Goal: Information Seeking & Learning: Learn about a topic

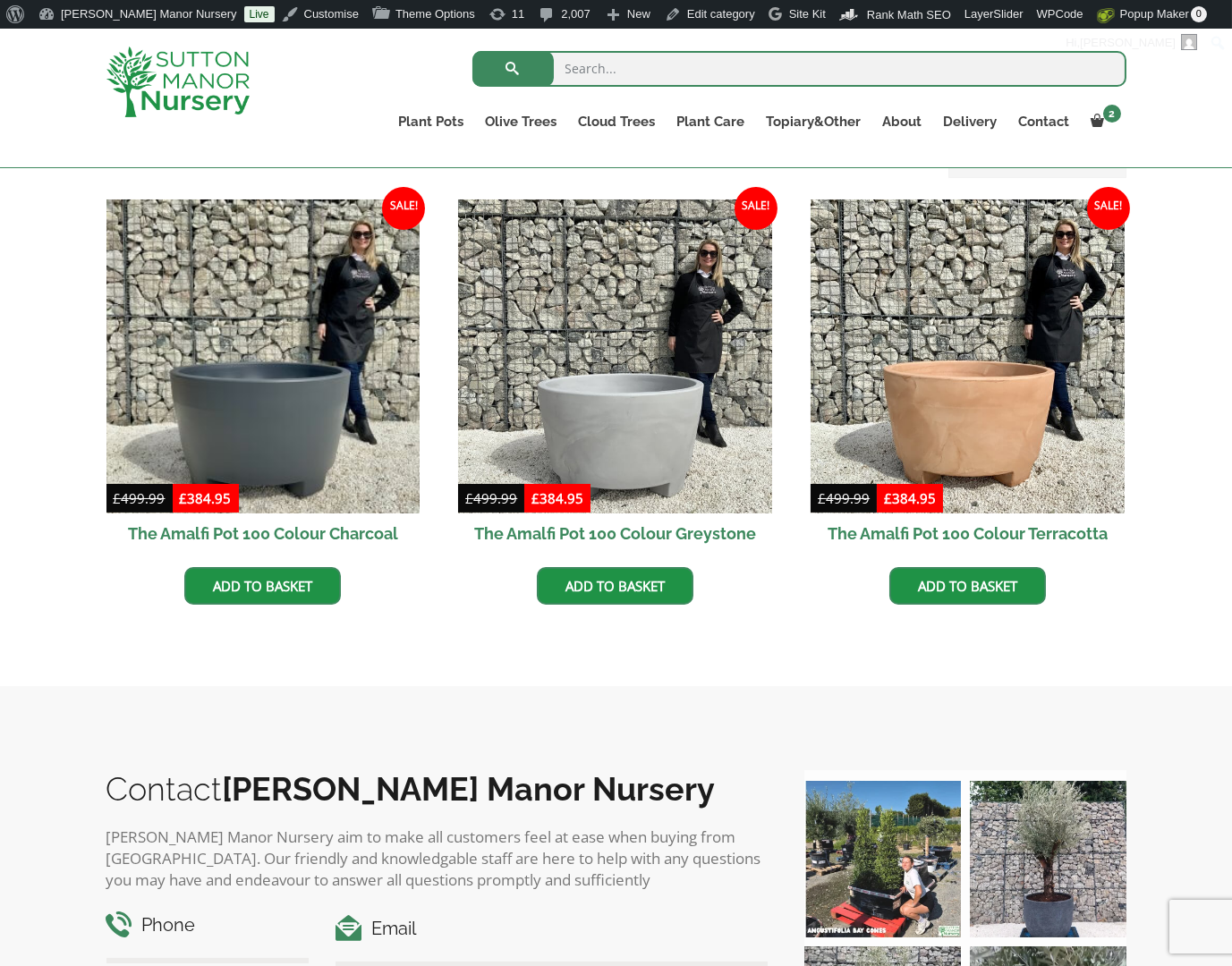
click at [225, 77] on img at bounding box center [178, 82] width 144 height 71
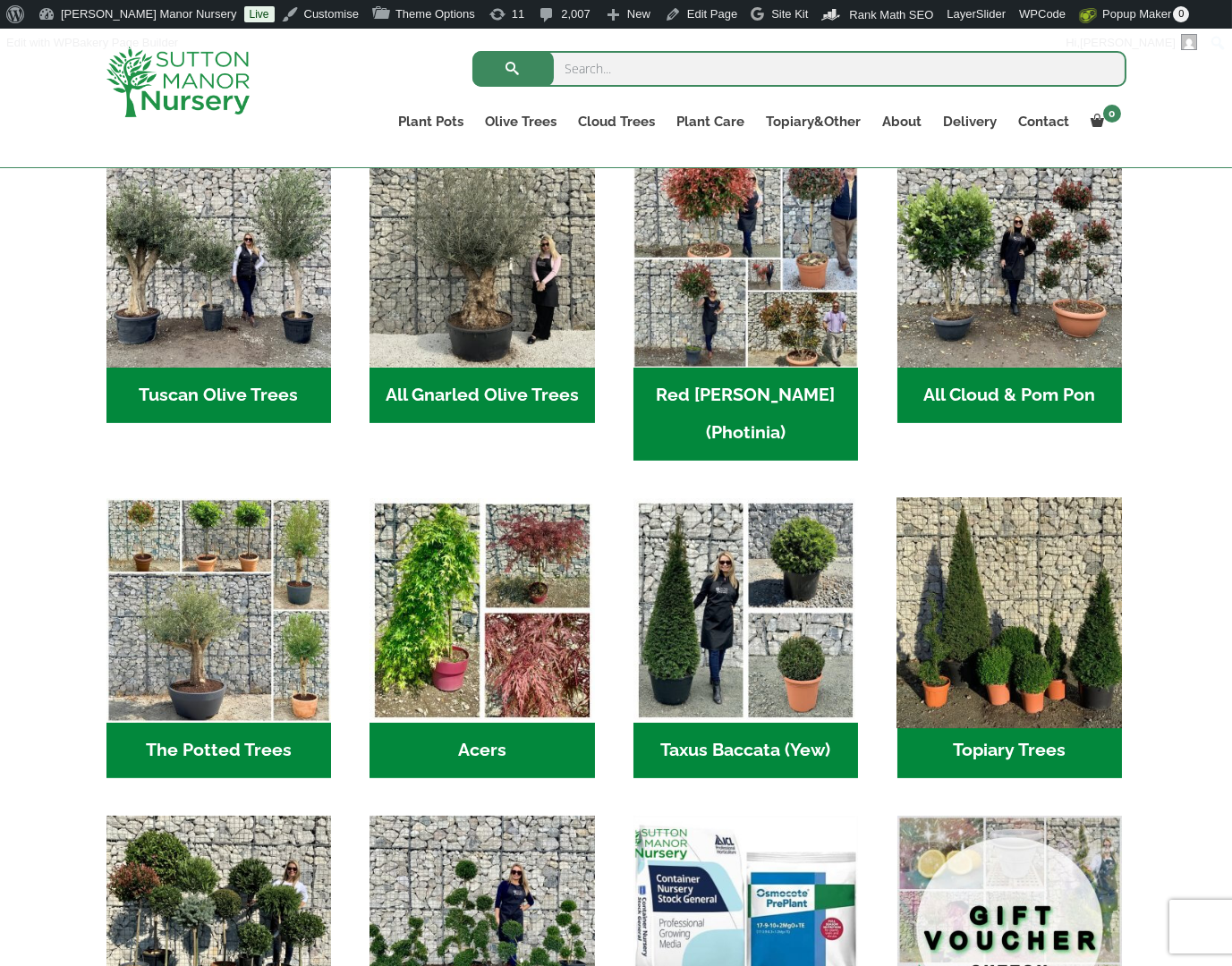
scroll to position [984, 0]
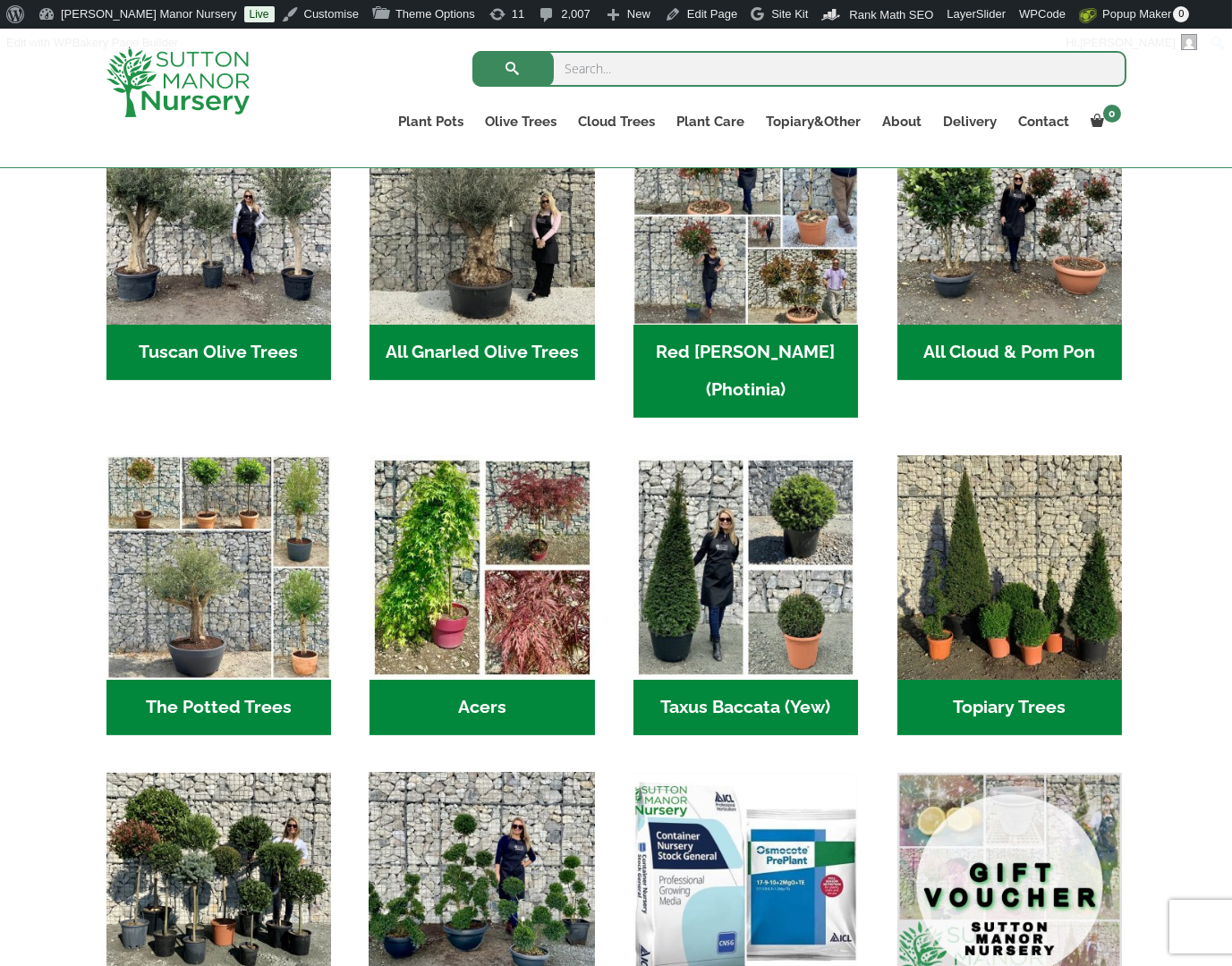
click at [521, 822] on img "Visit product category Ilex Crenata Cloud Trees" at bounding box center [482, 885] width 236 height 236
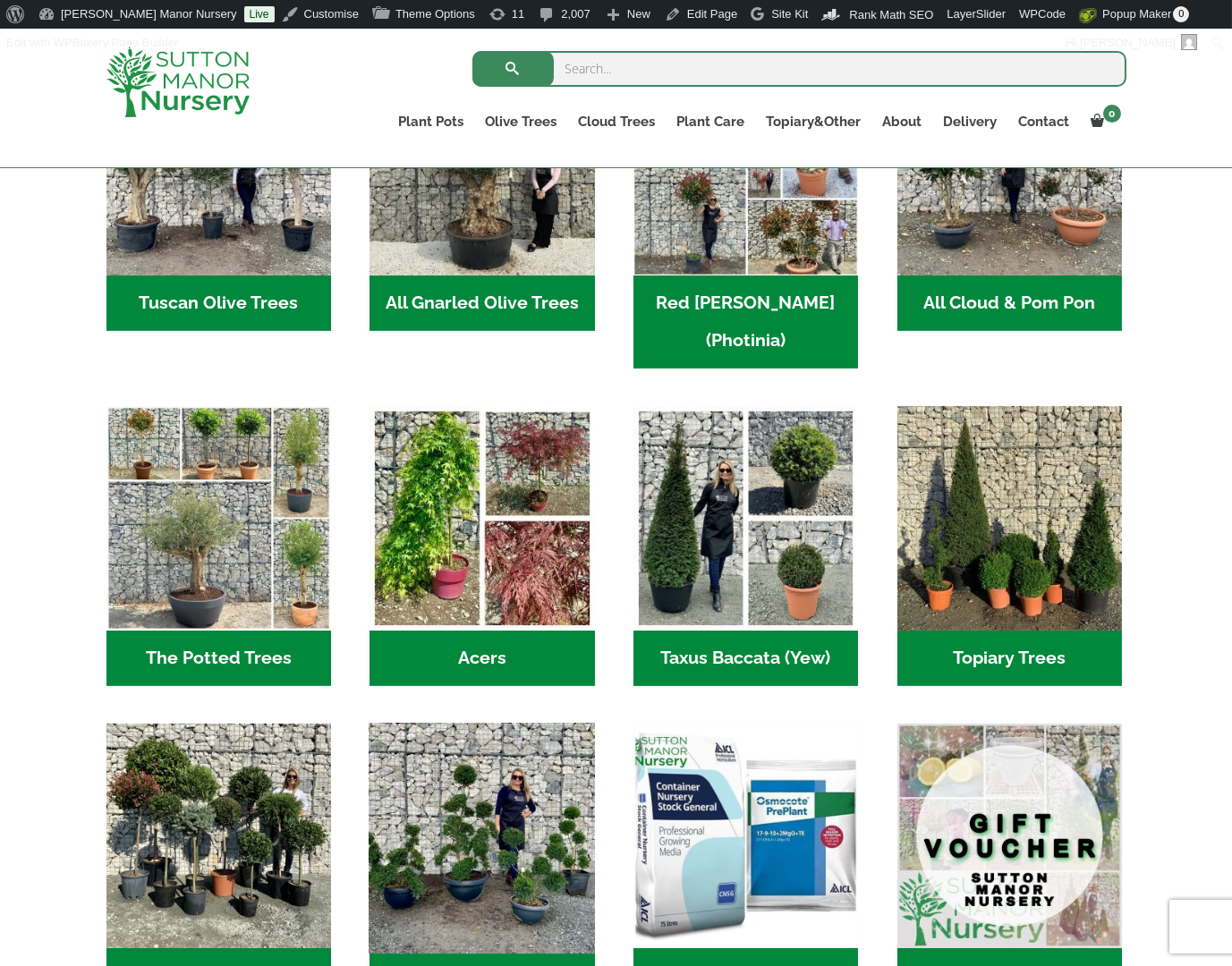
scroll to position [1252, 0]
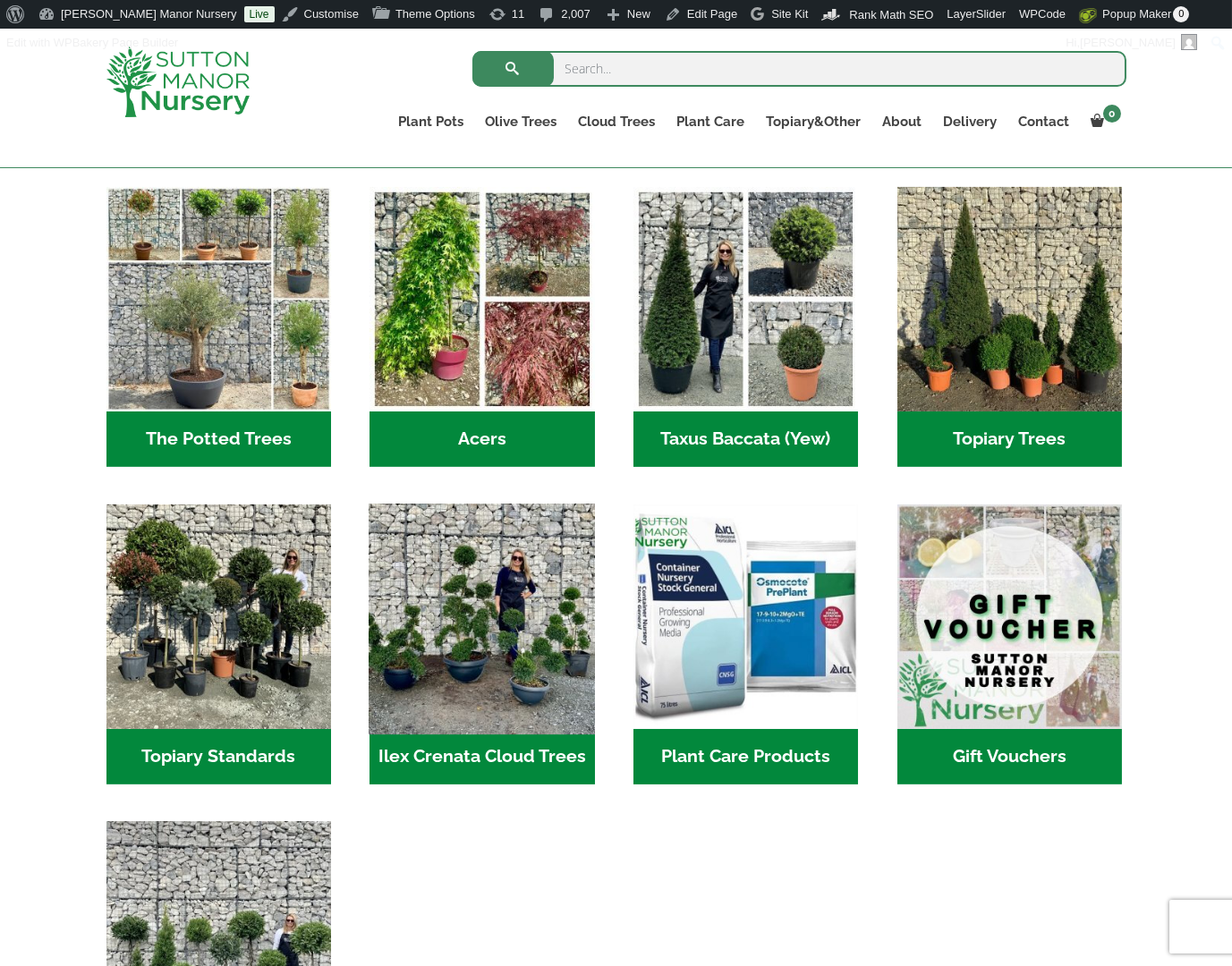
click at [450, 568] on img "Visit product category Ilex Crenata Cloud Trees" at bounding box center [482, 616] width 236 height 236
click at [474, 586] on img "Visit product category Ilex Crenata Cloud Trees" at bounding box center [482, 616] width 236 height 236
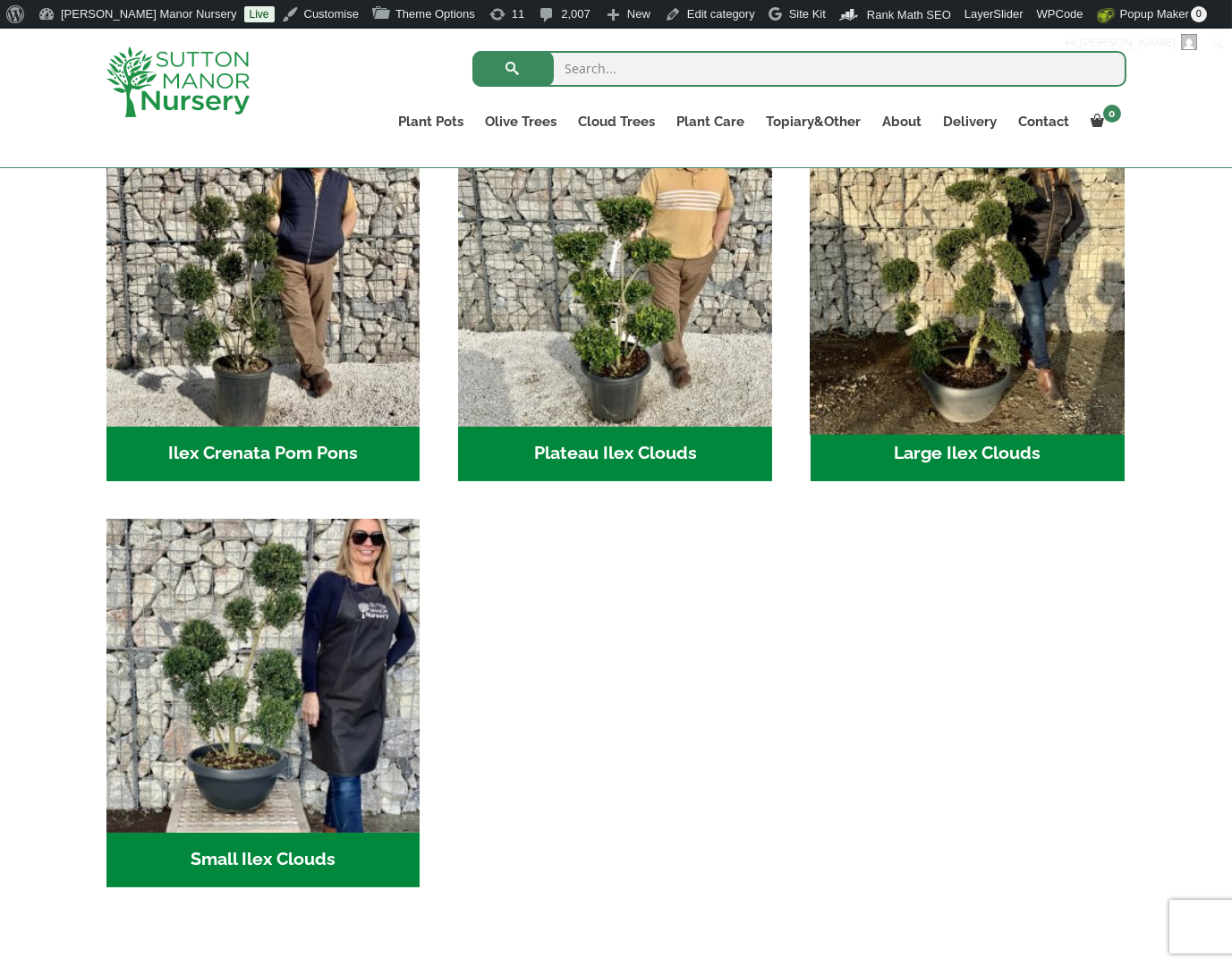
click at [1016, 344] on img "Visit product category Large Ilex Clouds" at bounding box center [967, 269] width 329 height 329
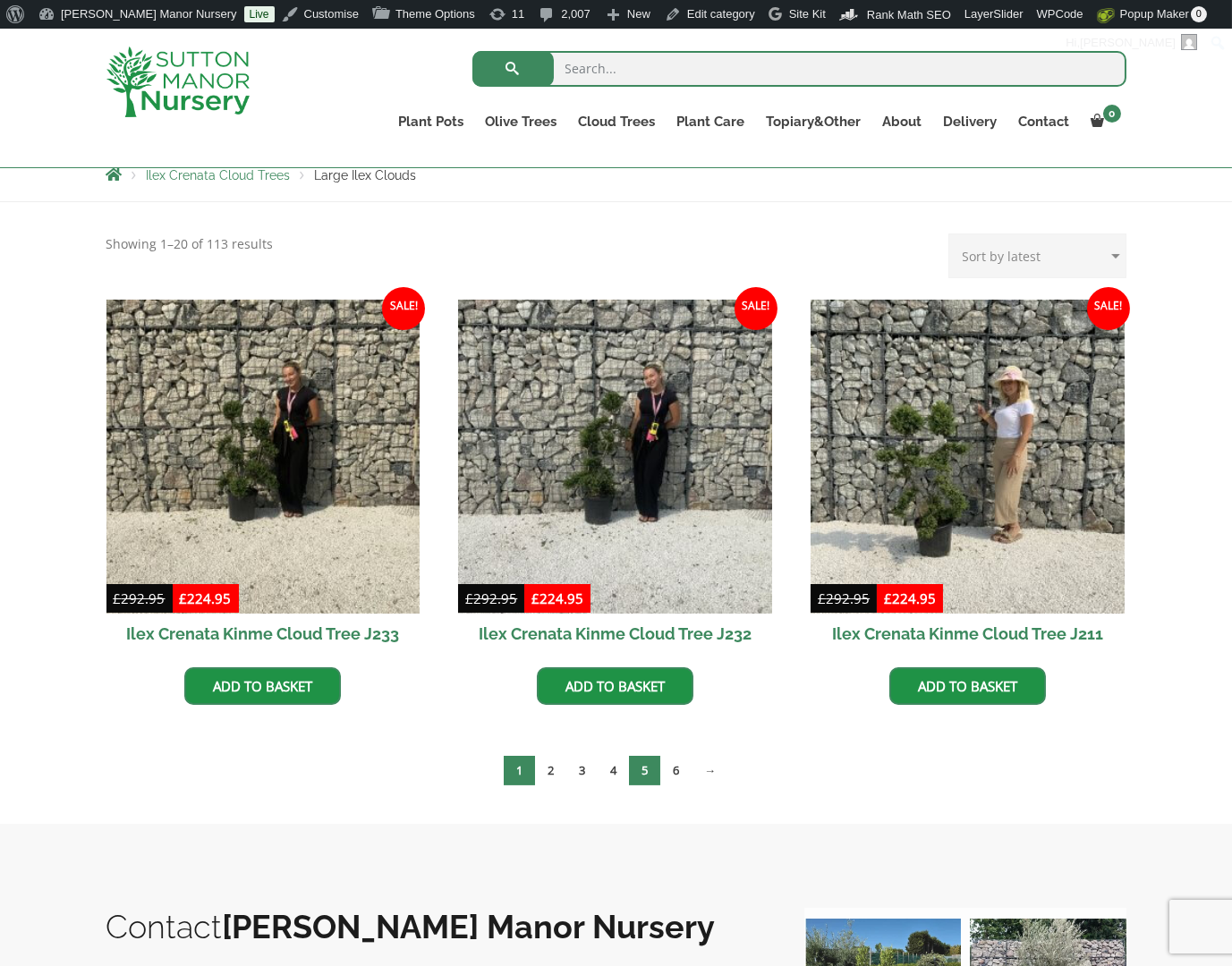
click at [651, 770] on link "5" at bounding box center [644, 771] width 31 height 29
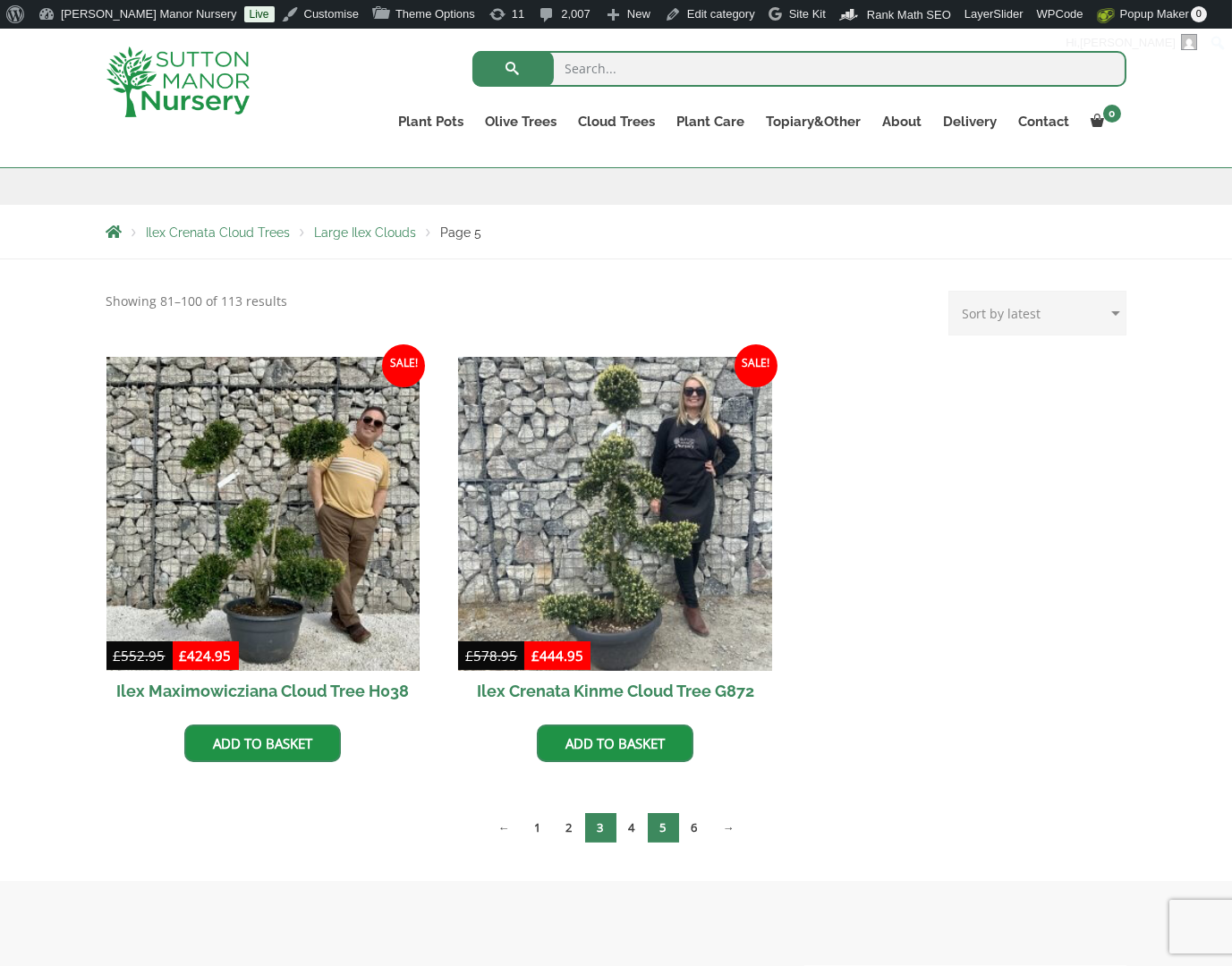
click at [601, 822] on link "3" at bounding box center [601, 828] width 31 height 29
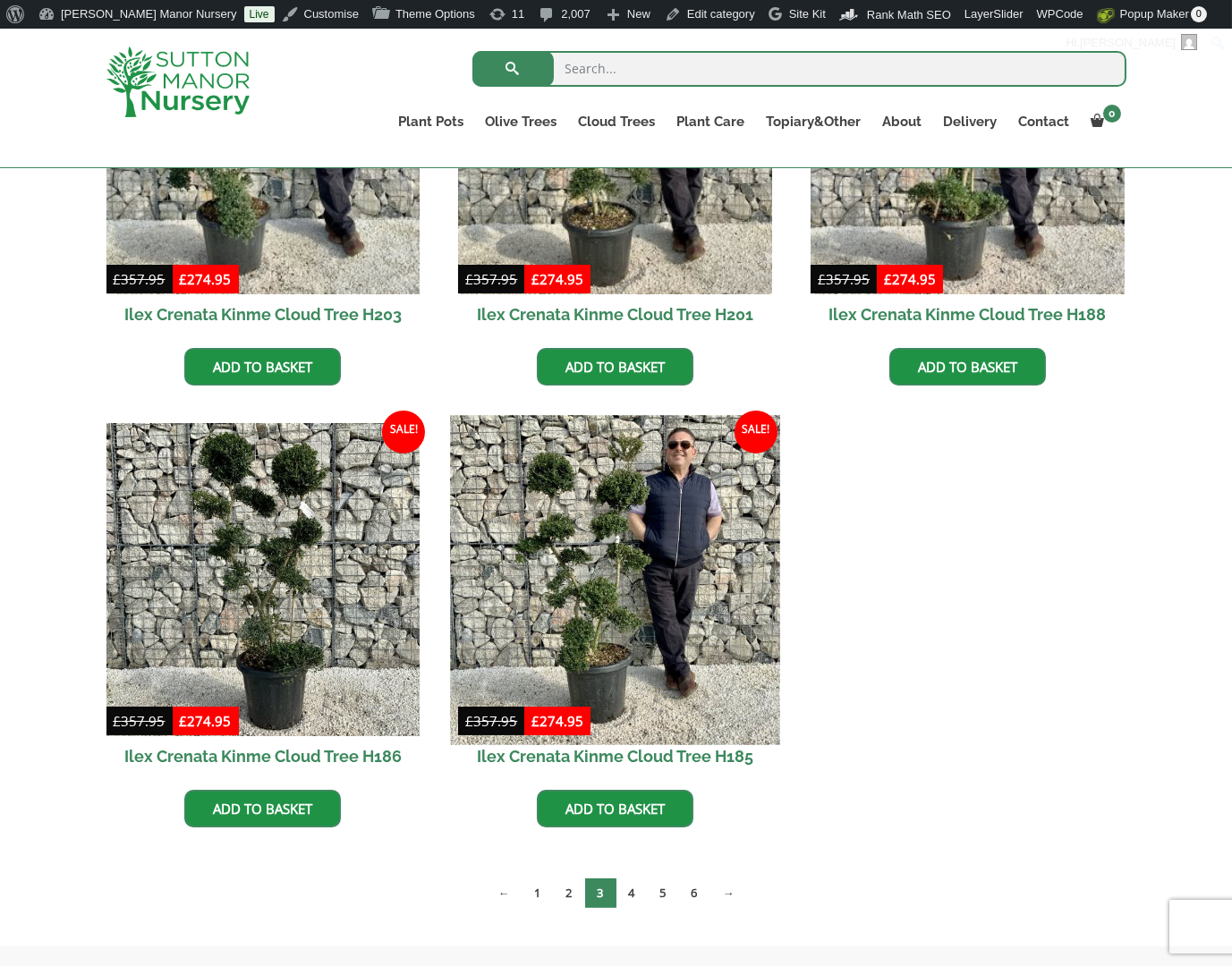
scroll to position [683, 0]
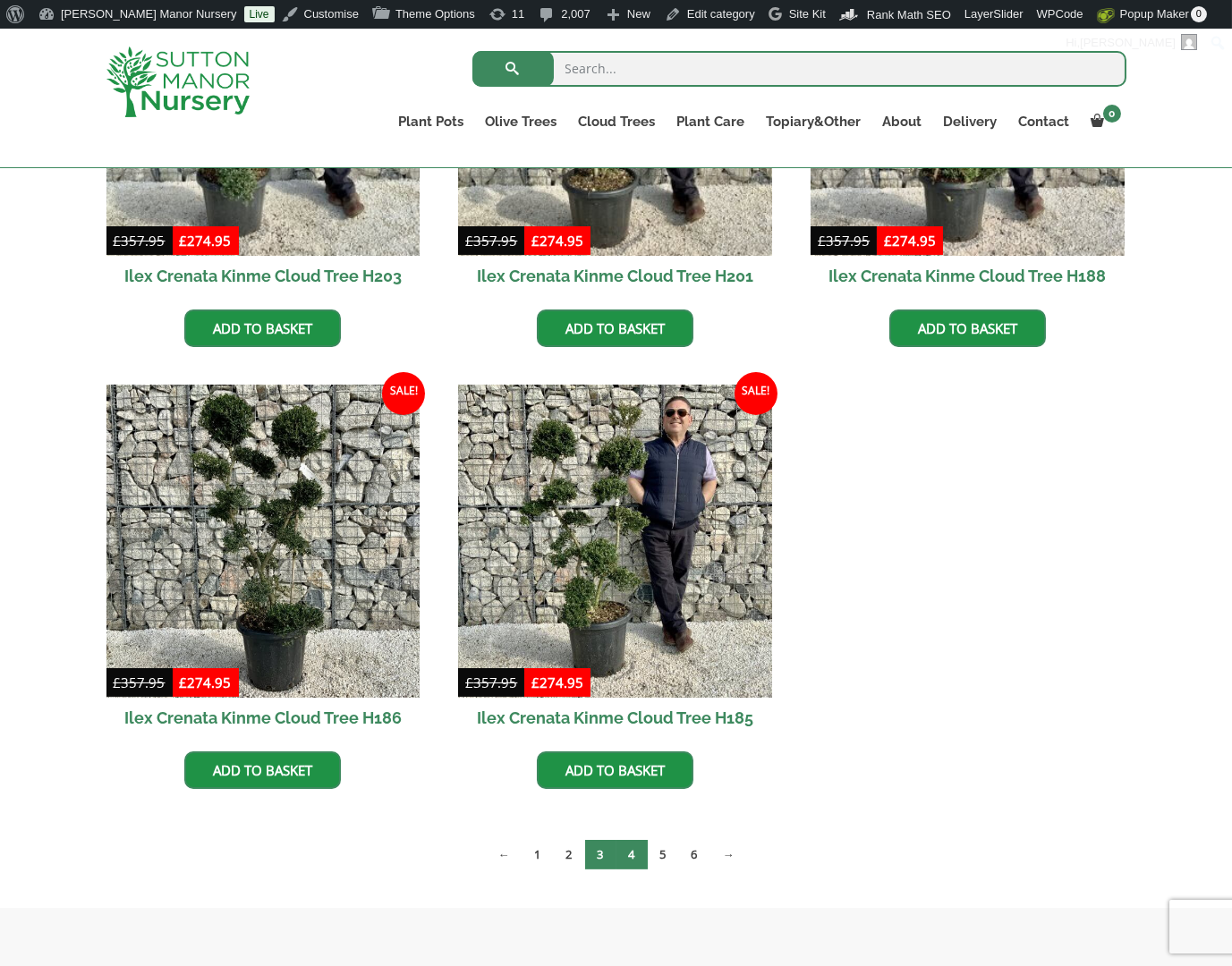
click at [630, 848] on link "4" at bounding box center [631, 854] width 31 height 29
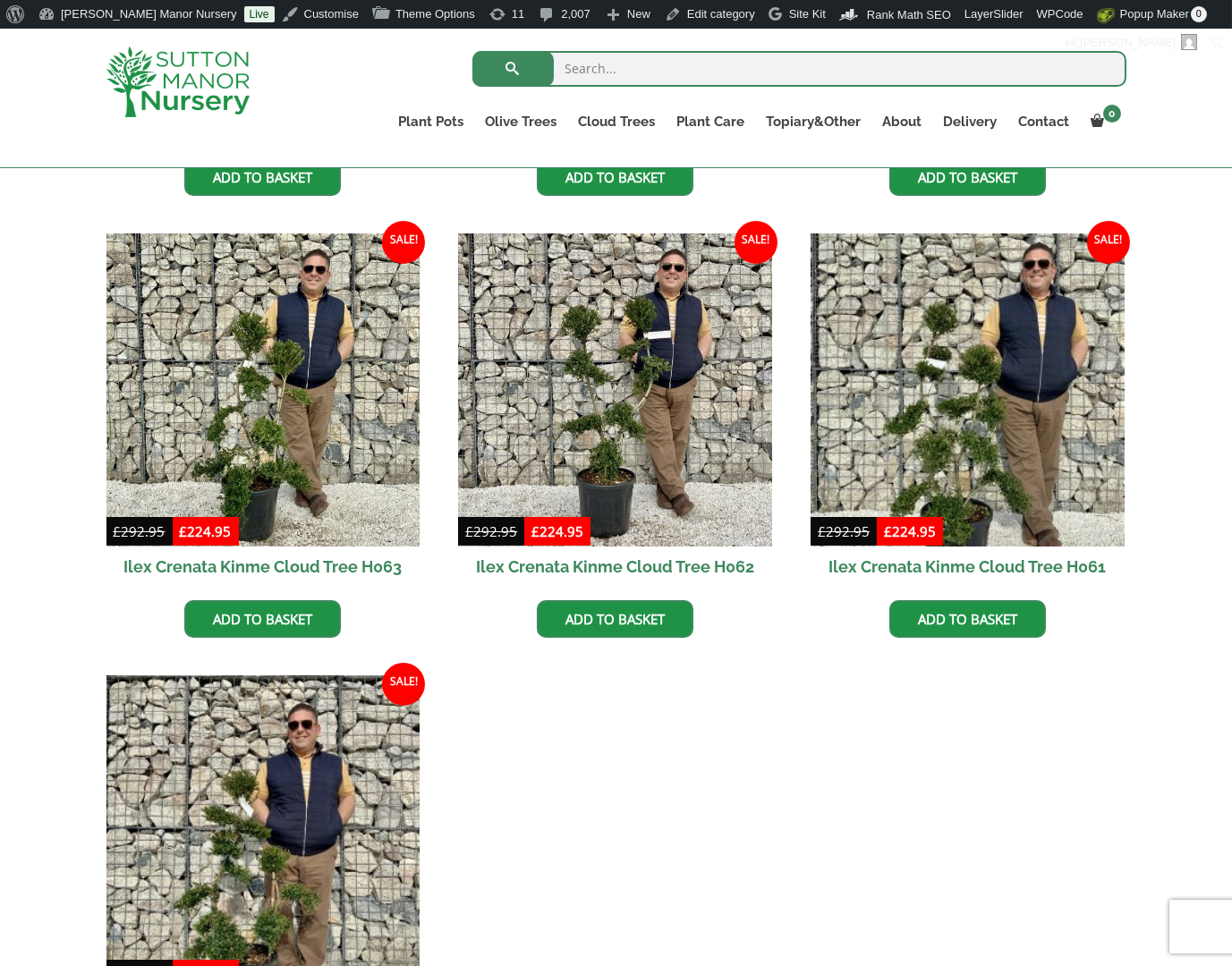
scroll to position [1163, 0]
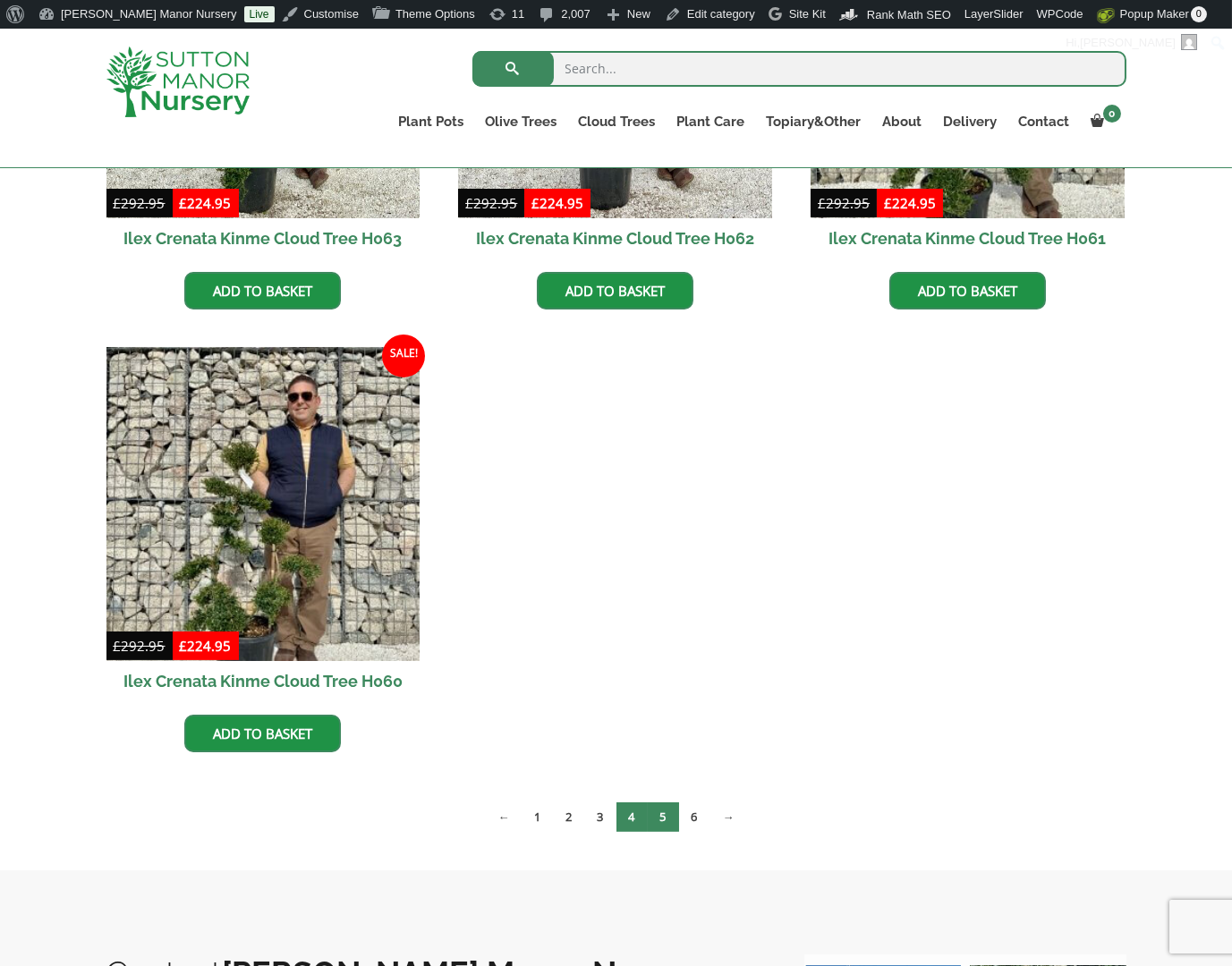
click at [661, 819] on link "5" at bounding box center [663, 817] width 31 height 29
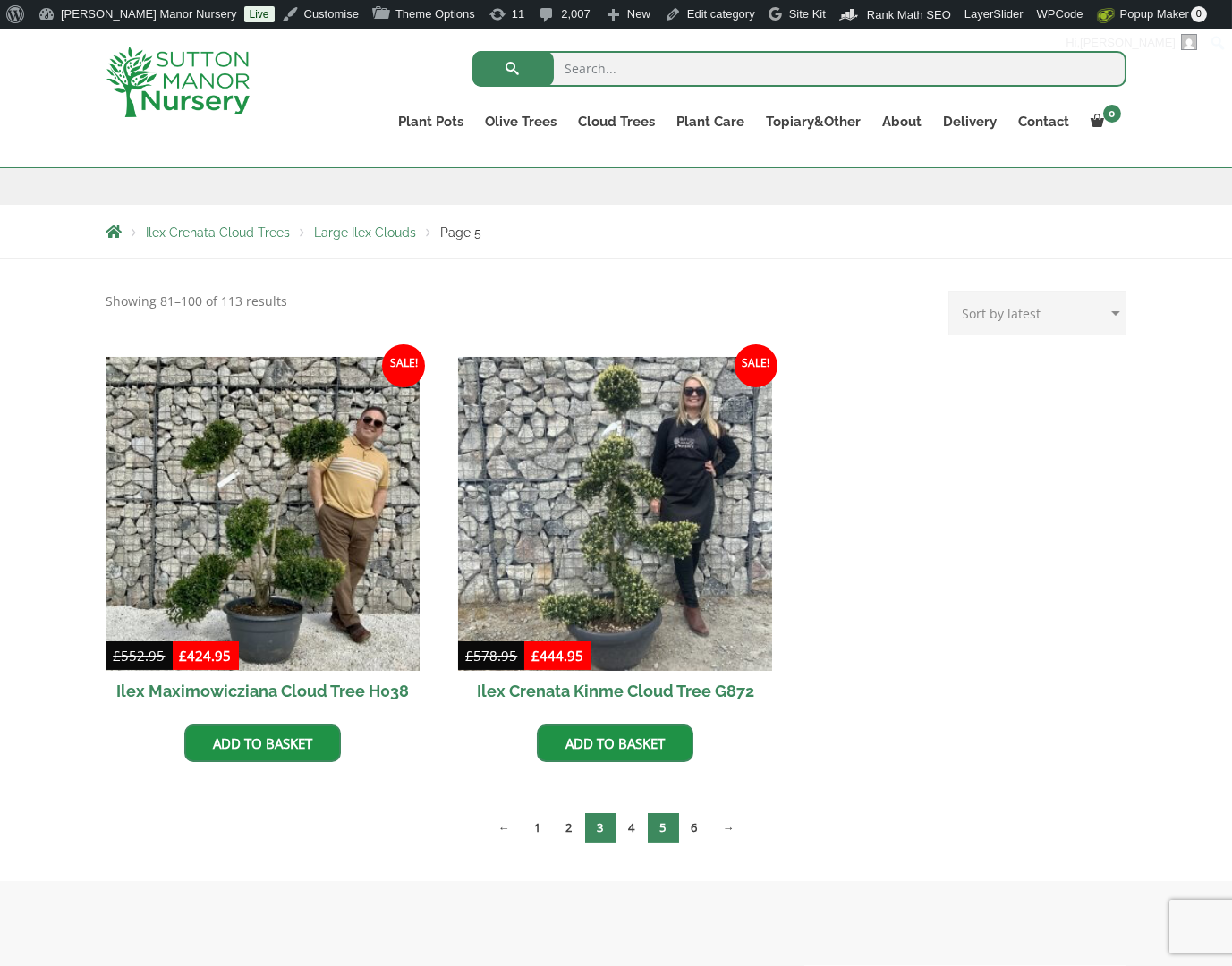
click at [600, 822] on link "3" at bounding box center [601, 828] width 31 height 29
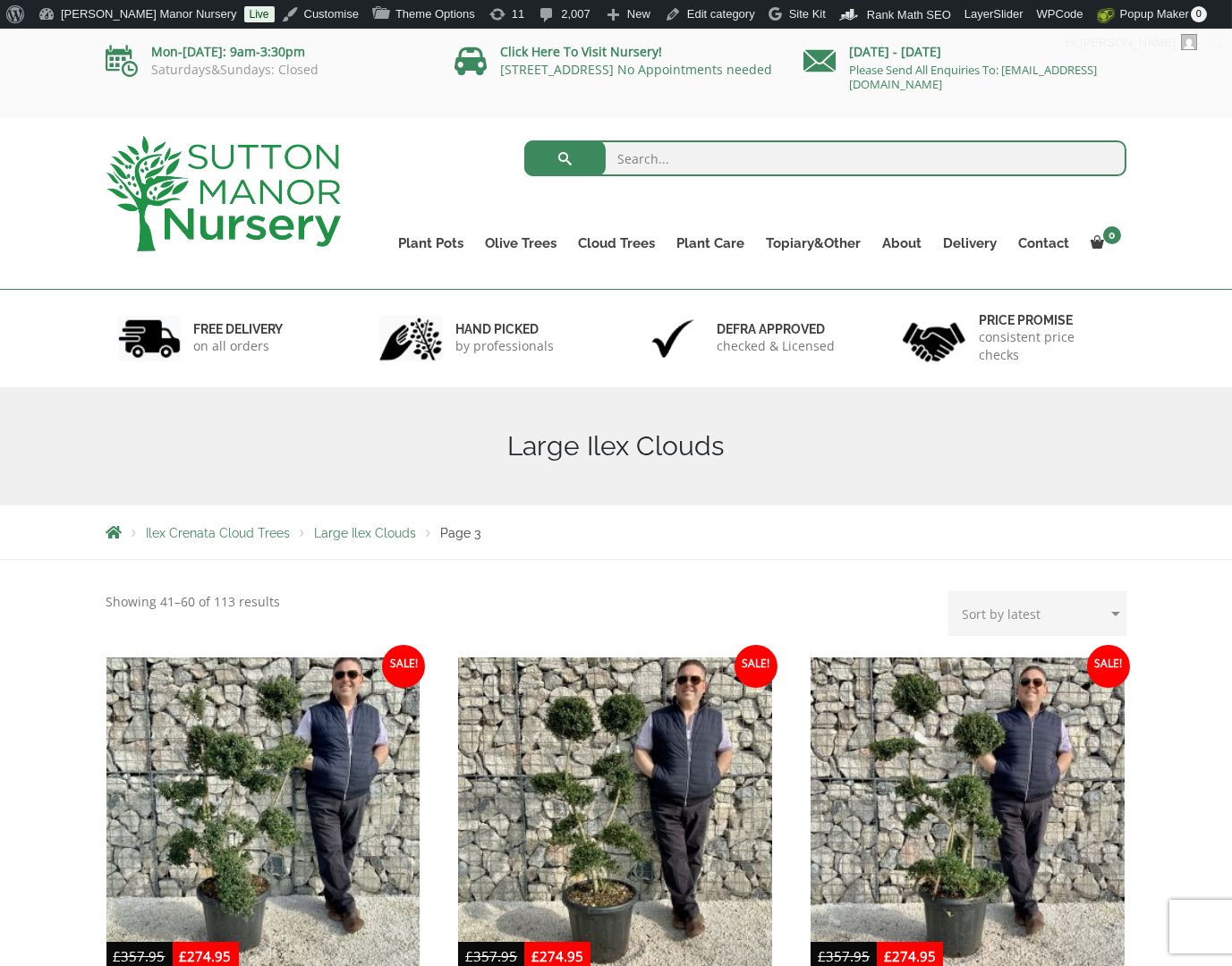
click at [648, 488] on div "Large Ilex Clouds" at bounding box center [616, 446] width 1047 height 118
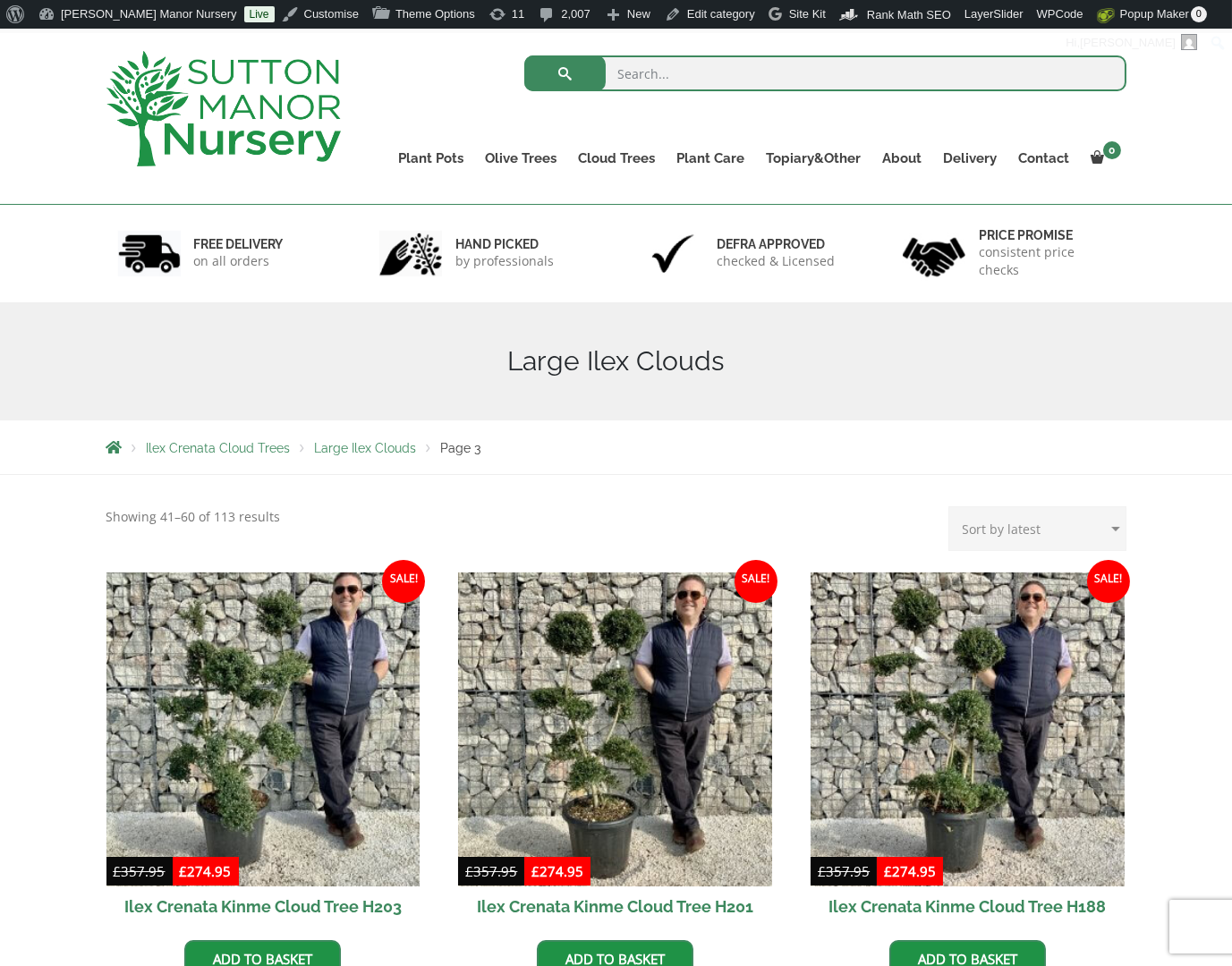
scroll to position [89, 0]
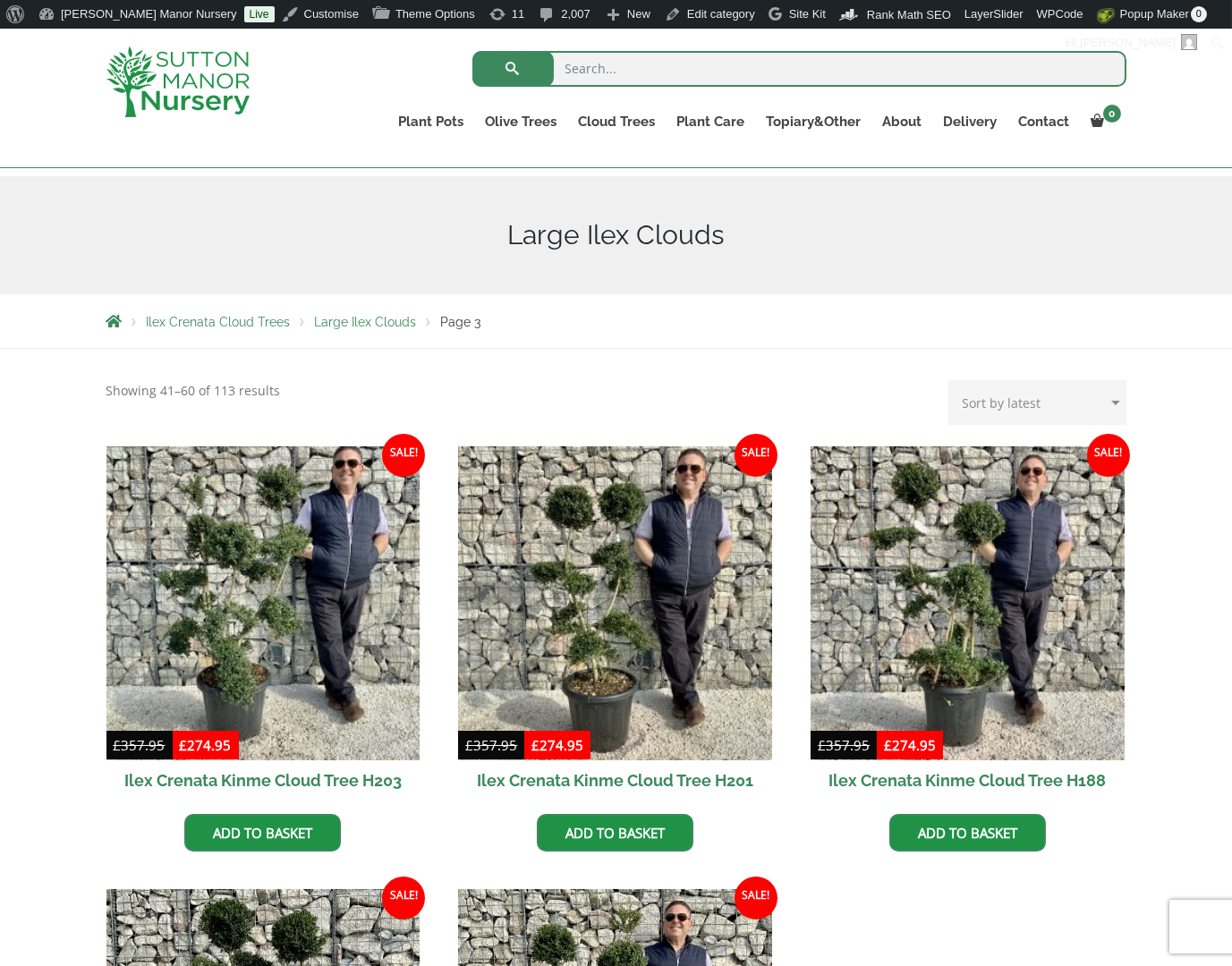
click at [144, 57] on img at bounding box center [178, 82] width 144 height 71
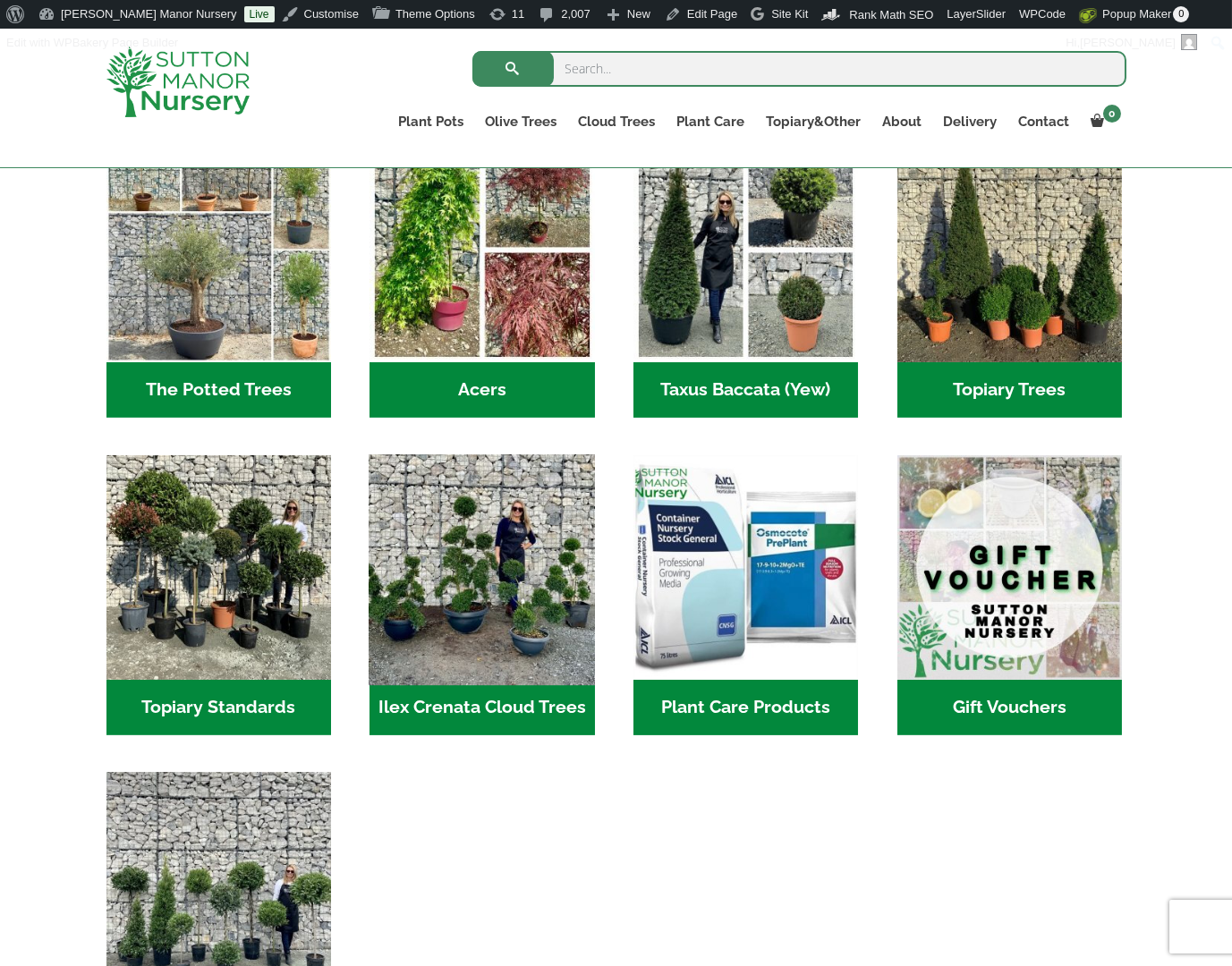
scroll to position [1521, 0]
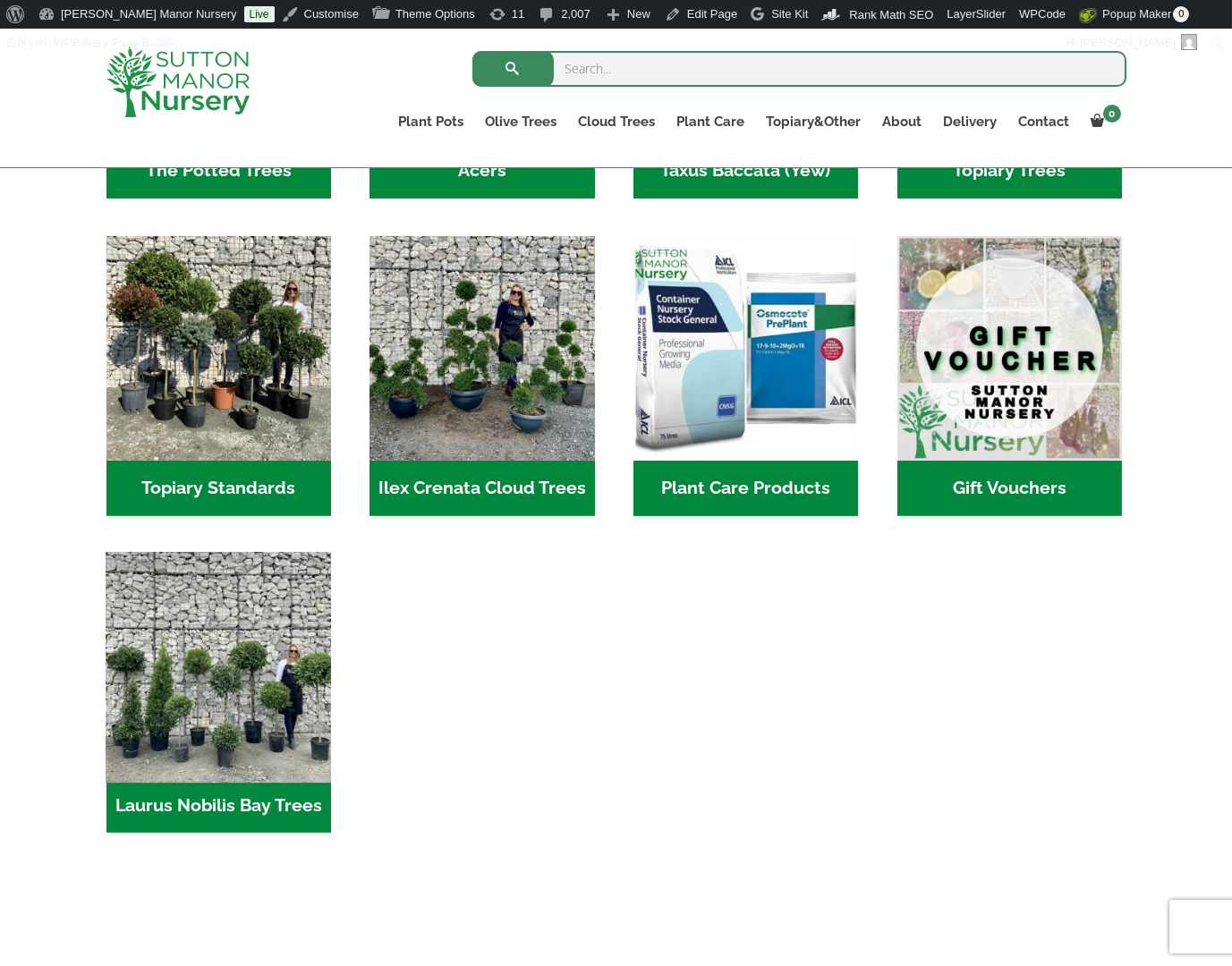
click at [258, 650] on img "Visit product category Laurus Nobilis Bay Trees" at bounding box center [218, 665] width 236 height 236
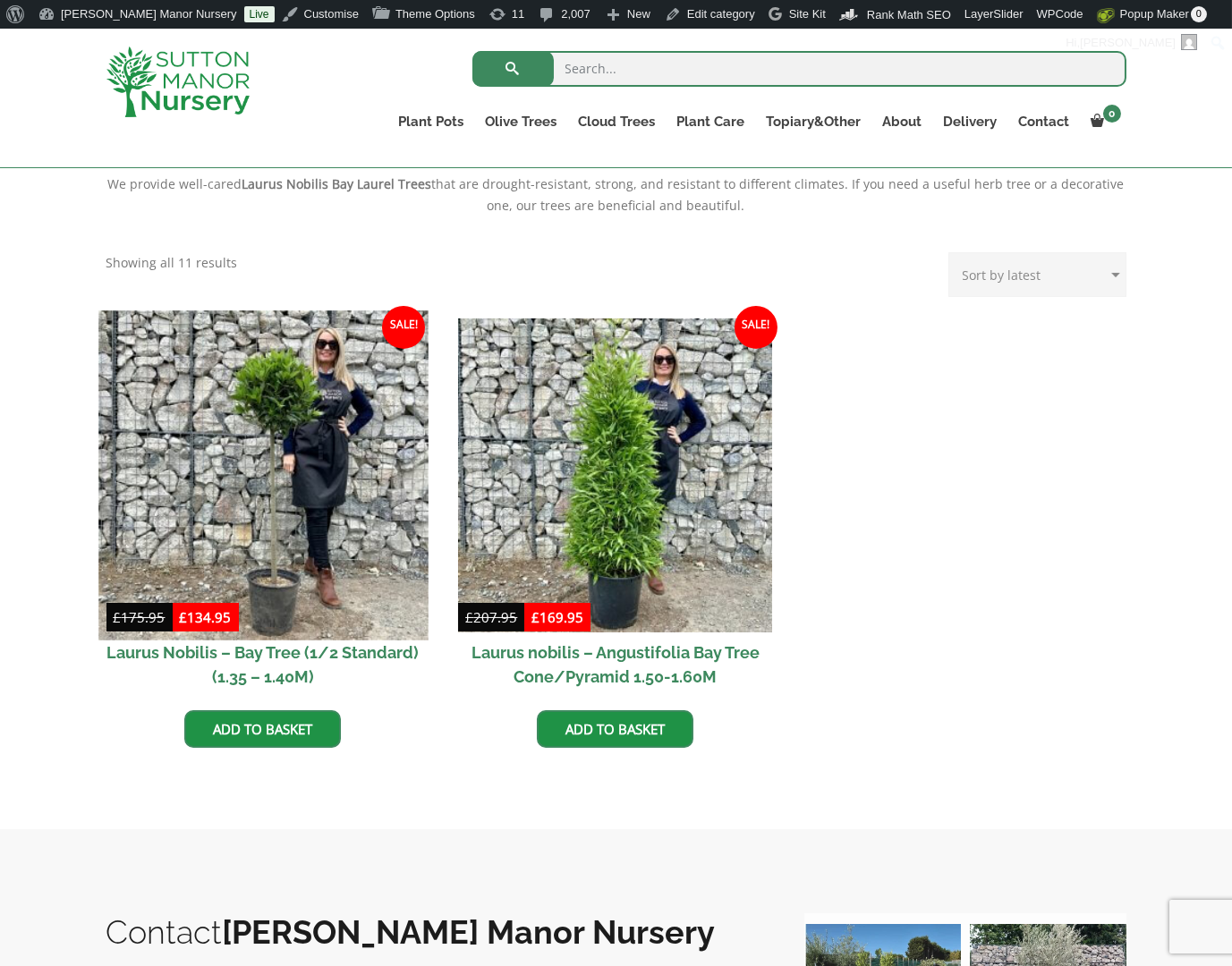
click at [301, 495] on img at bounding box center [263, 475] width 329 height 329
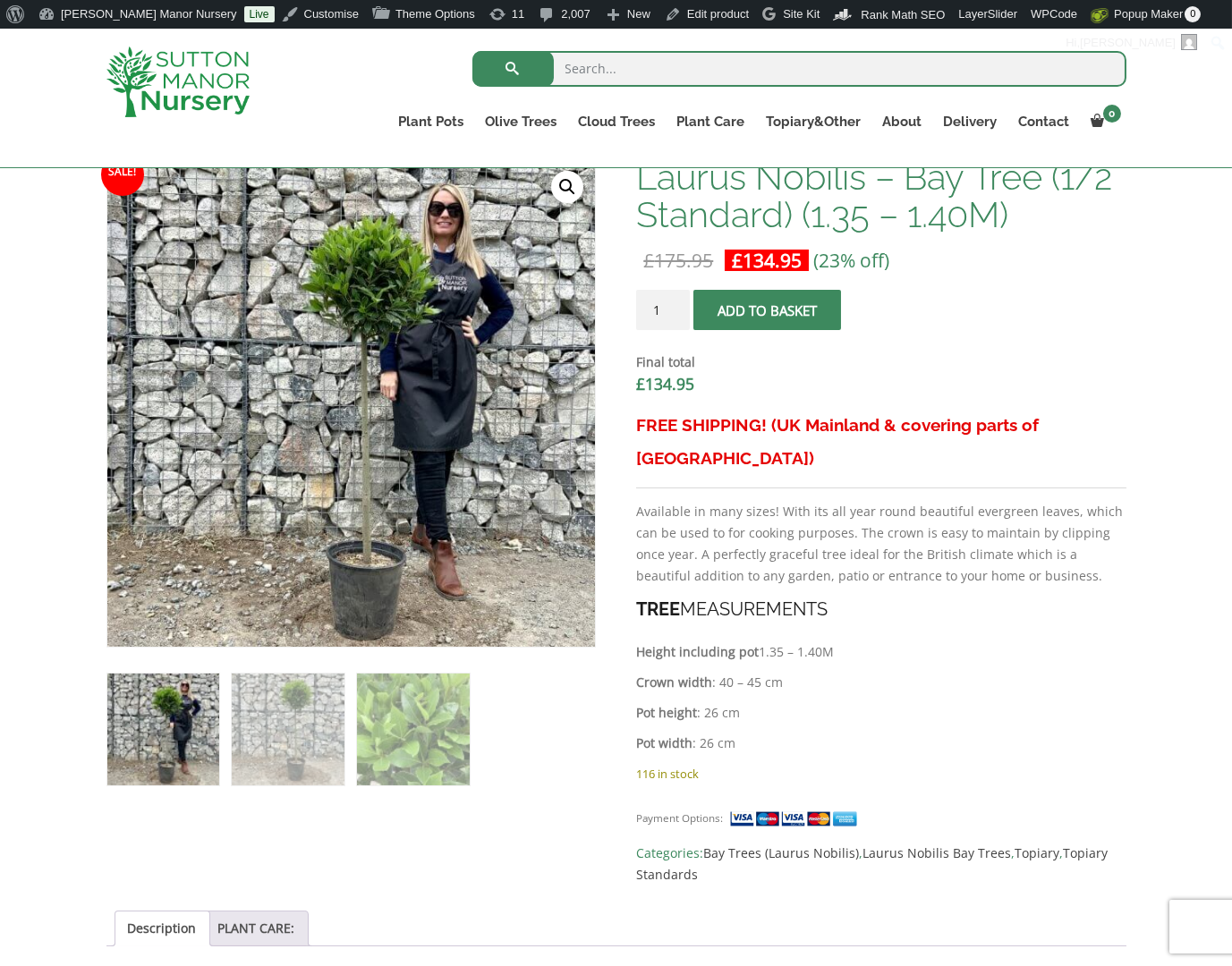
scroll to position [537, 0]
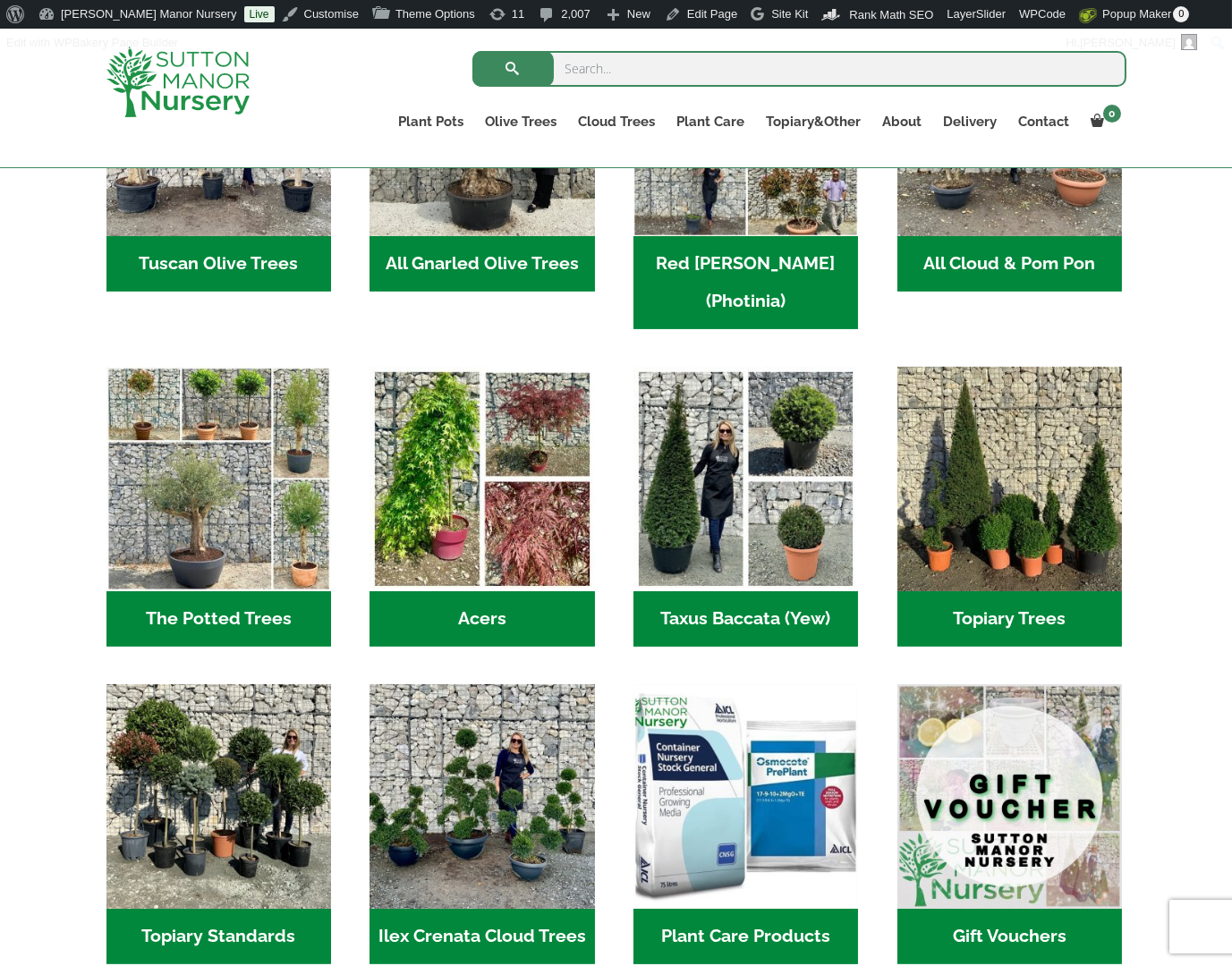
scroll to position [1431, 0]
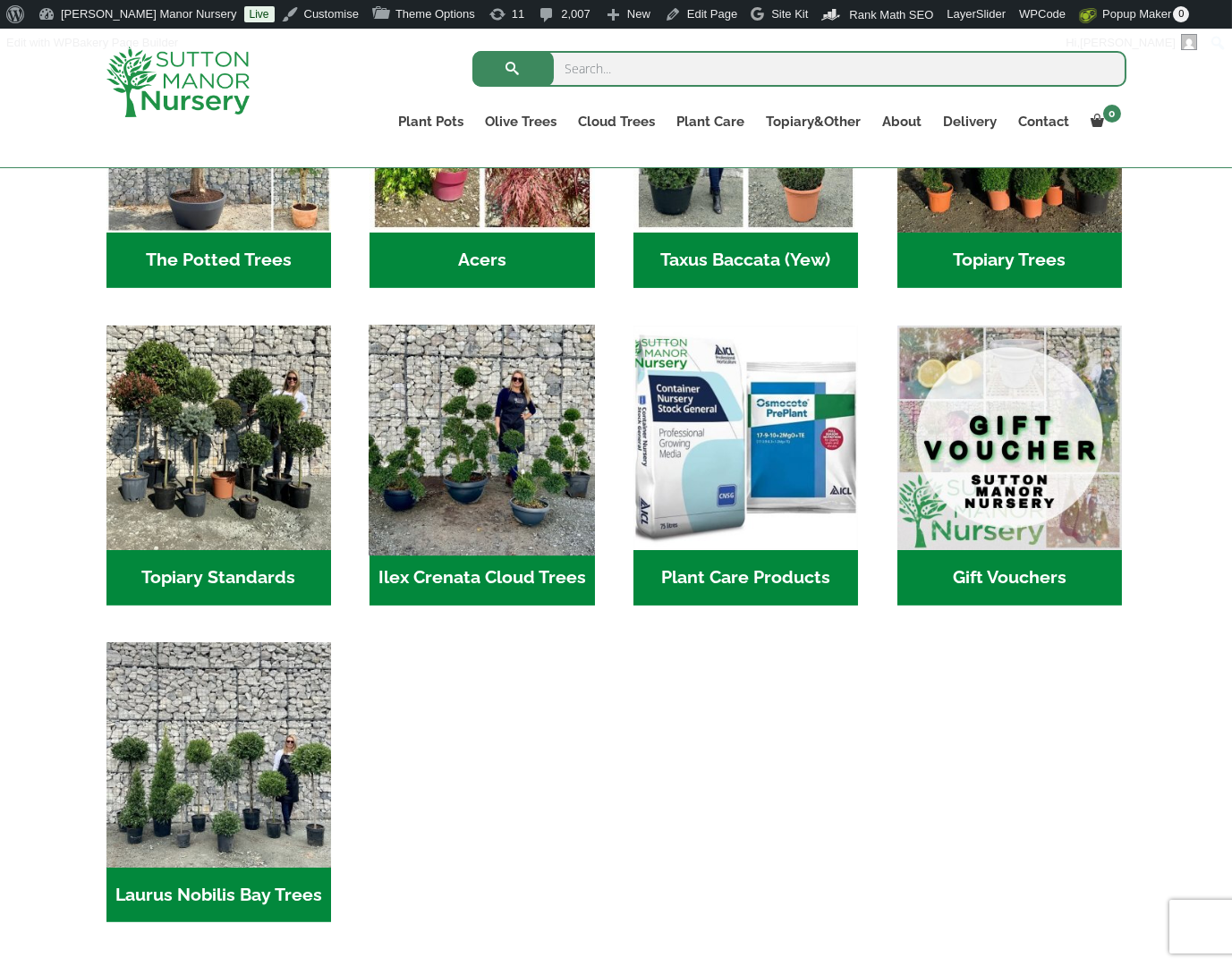
click at [498, 417] on img "Visit product category Ilex Crenata Cloud Trees" at bounding box center [482, 437] width 236 height 236
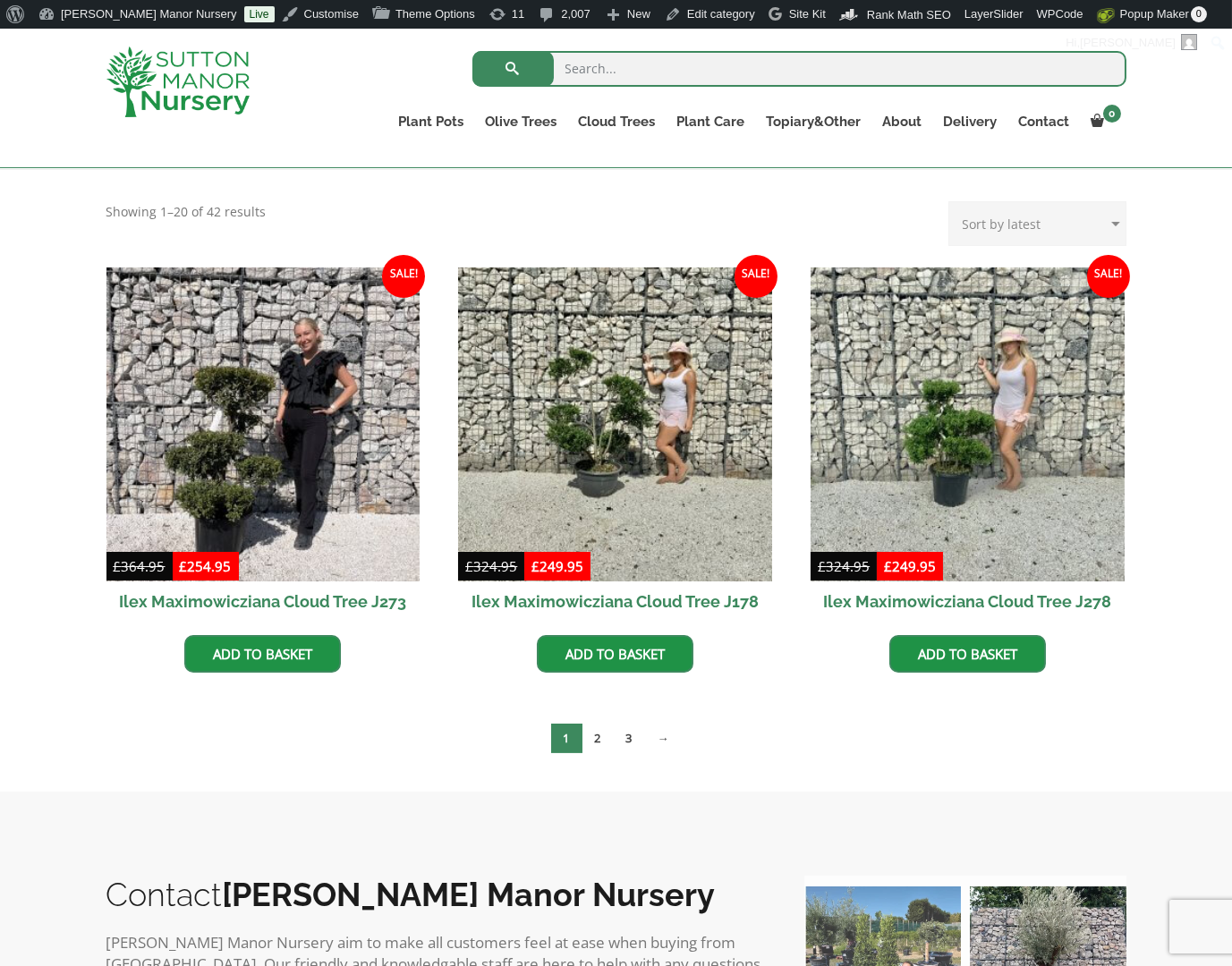
scroll to position [325, 0]
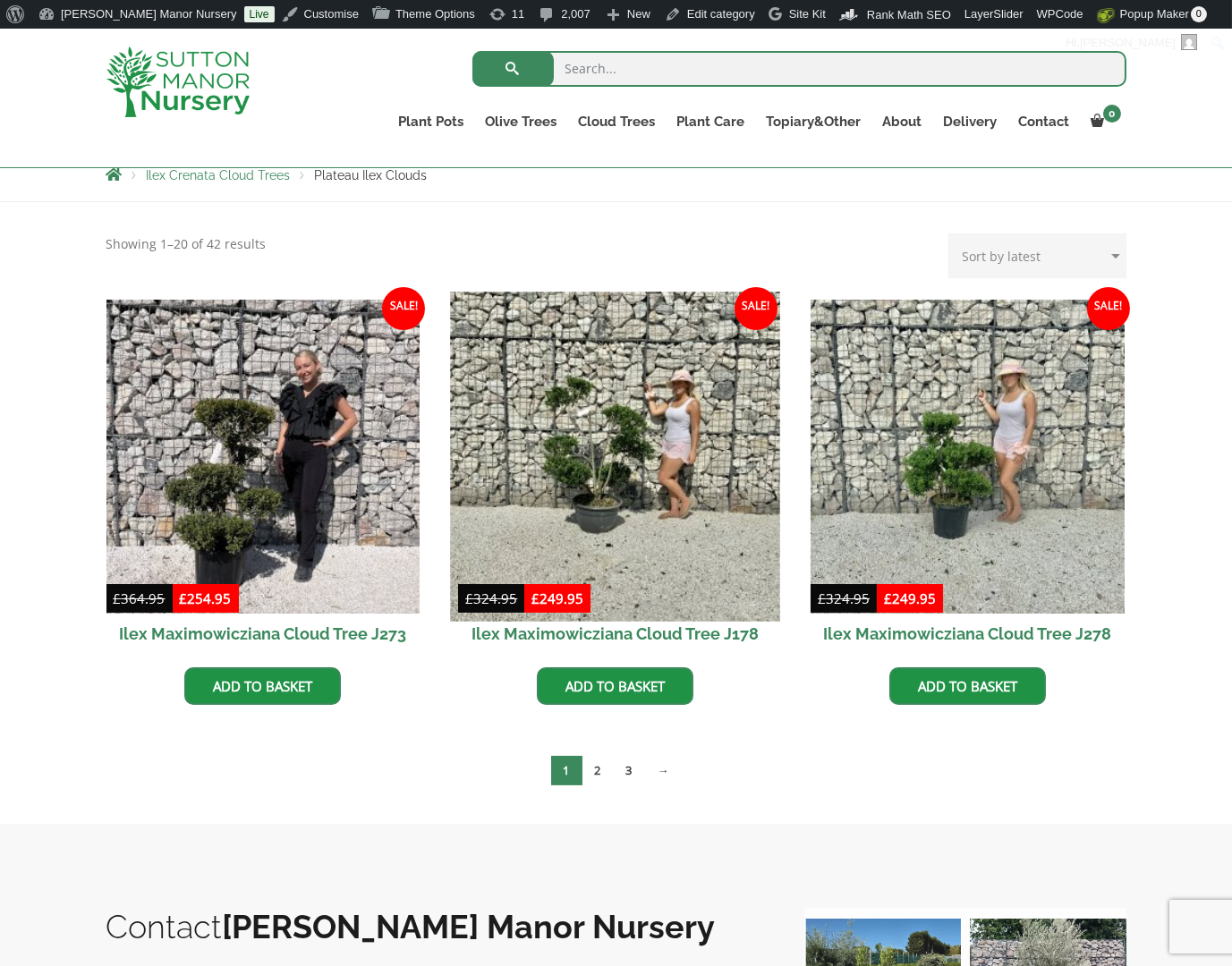
click at [658, 479] on img at bounding box center [615, 456] width 329 height 329
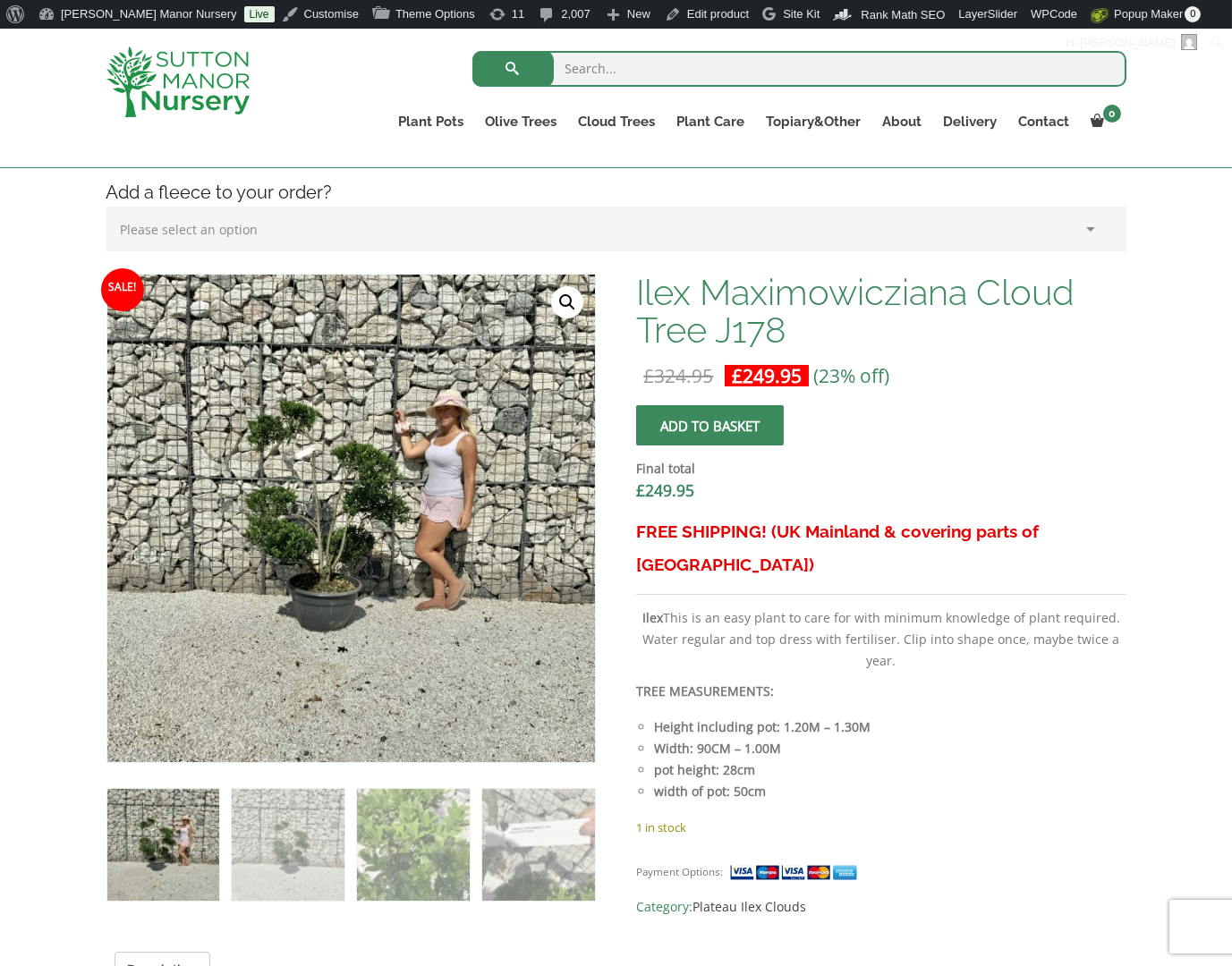
drag, startPoint x: 0, startPoint y: 0, endPoint x: 891, endPoint y: 675, distance: 1117.8
click at [891, 675] on div "FREE SHIPPING! (UK Mainland & covering parts of [GEOGRAPHIC_DATA]) Ilex This is…" at bounding box center [880, 666] width 489 height 302
click at [994, 413] on form "Ilex Maximowicziana Cloud Tree J178 quantity Add to basket Final total £ 249.95" at bounding box center [880, 460] width 489 height 110
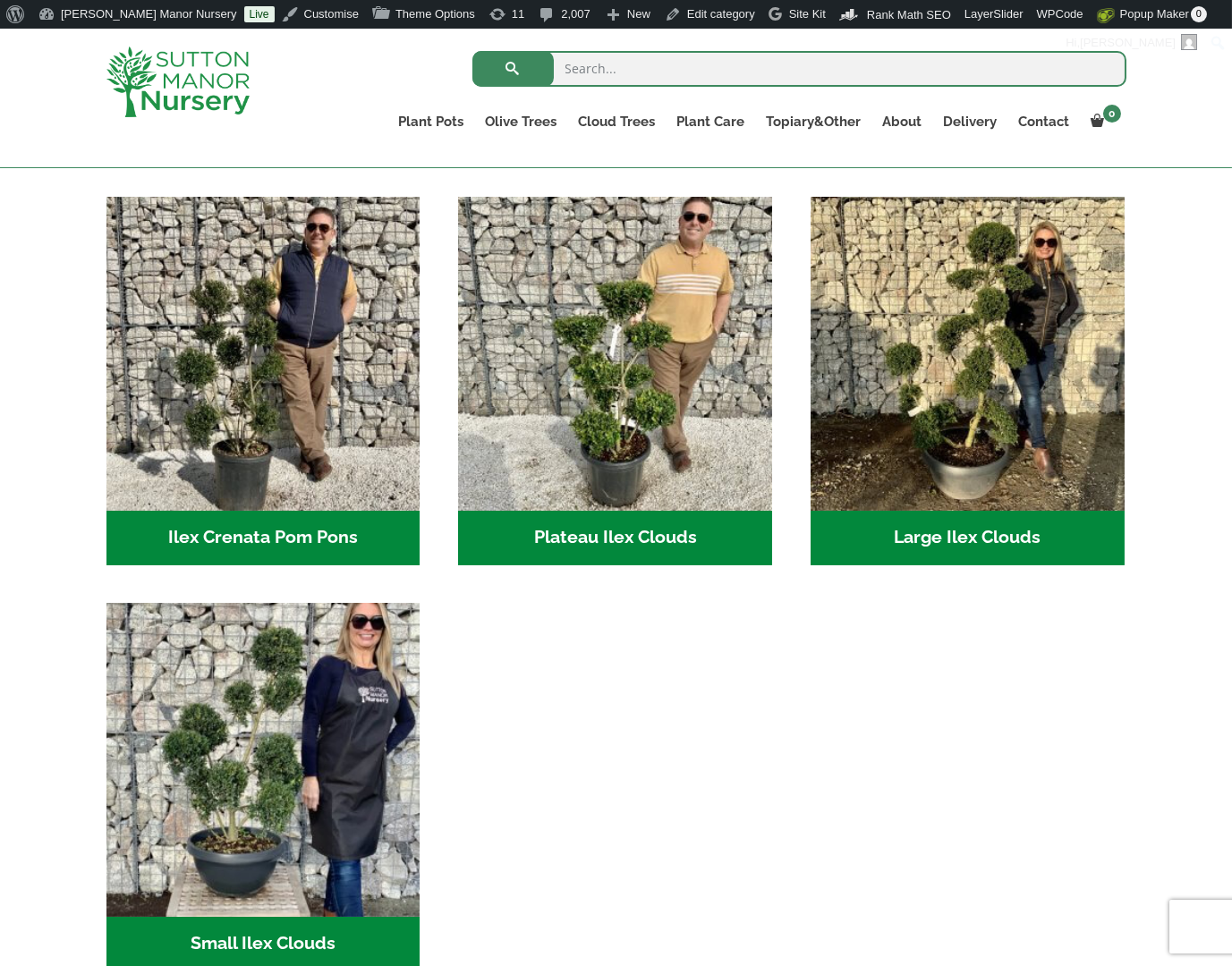
scroll to position [358, 0]
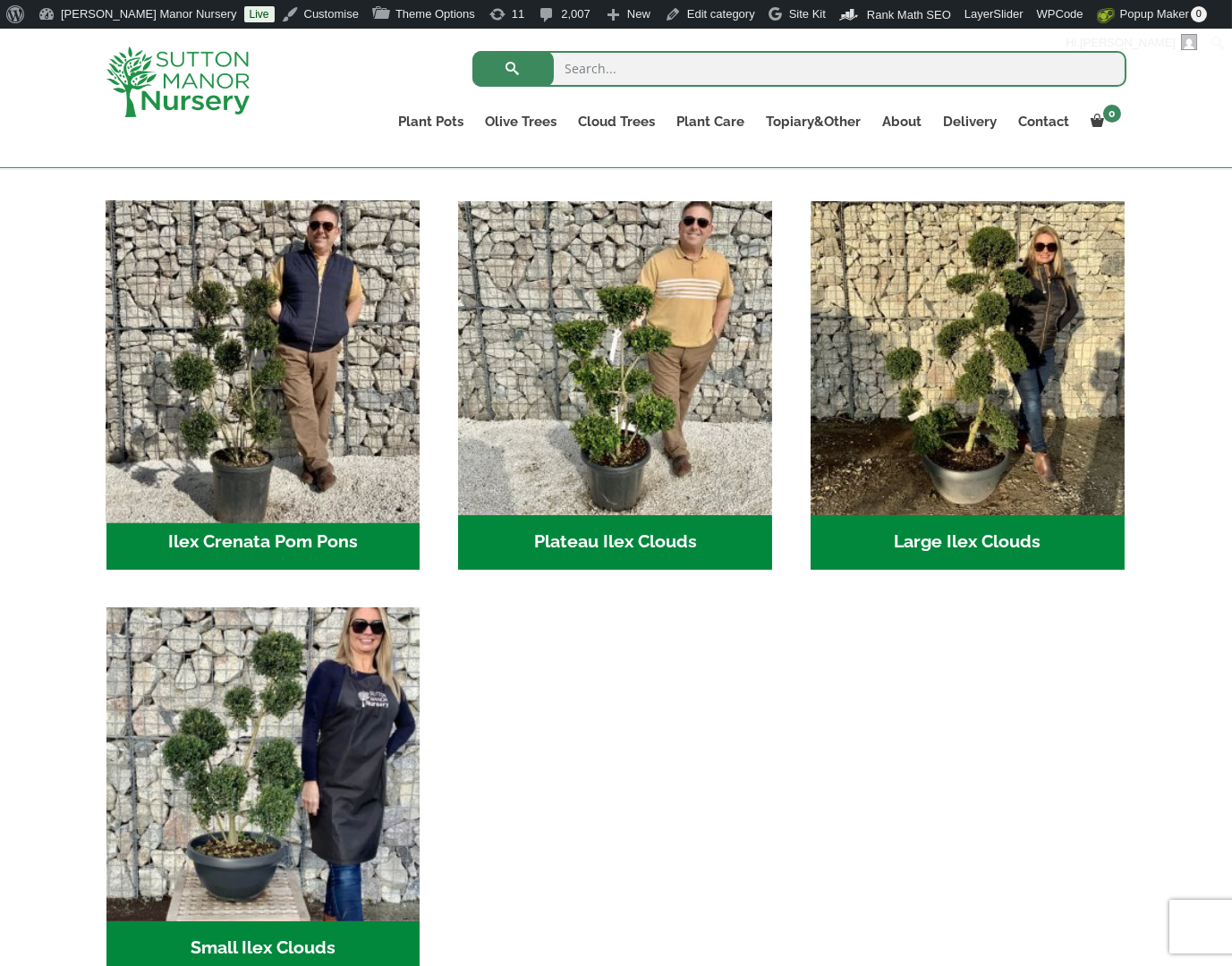
click at [257, 392] on img "Visit product category Ilex Crenata Pom Pons" at bounding box center [263, 358] width 329 height 329
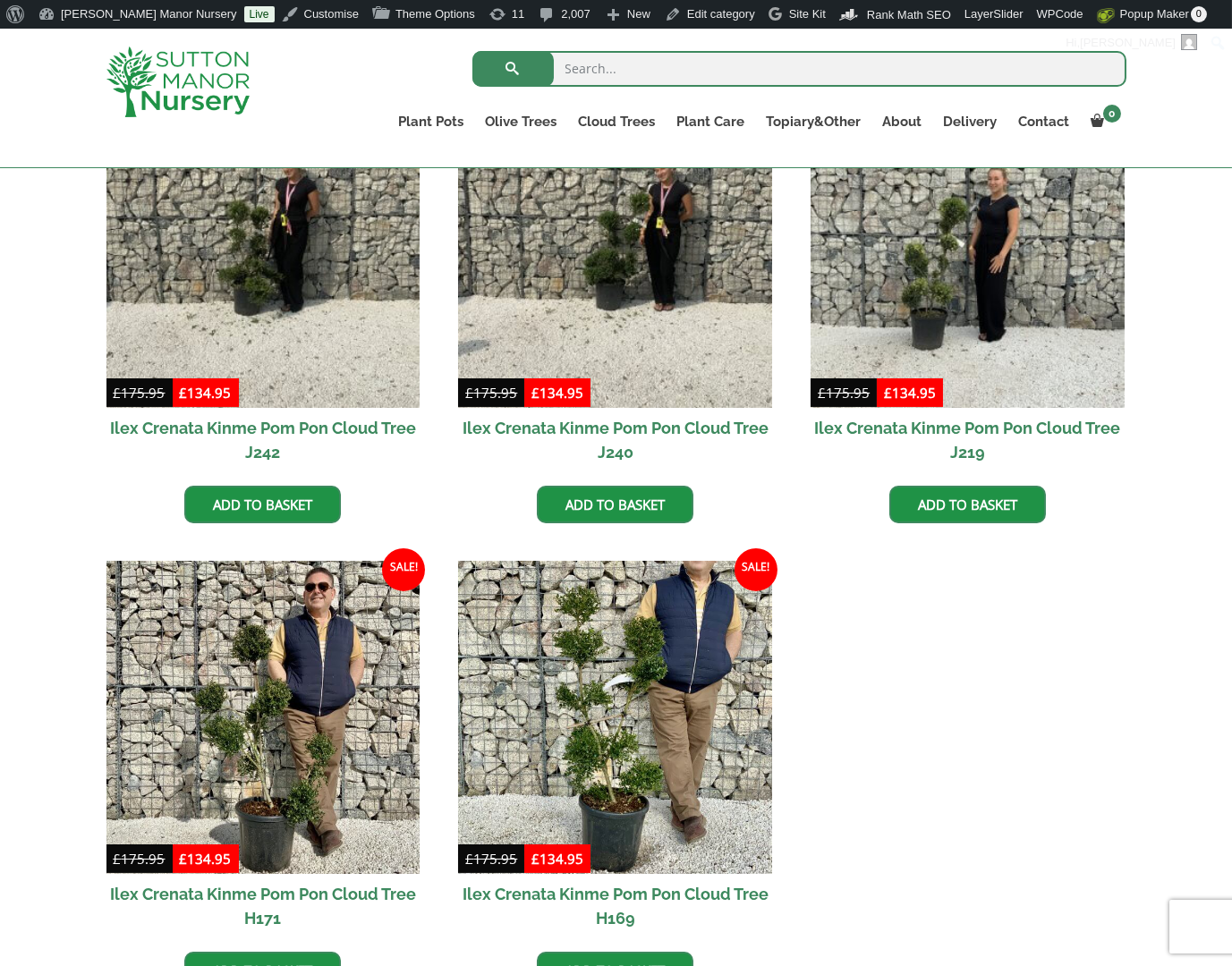
scroll to position [537, 0]
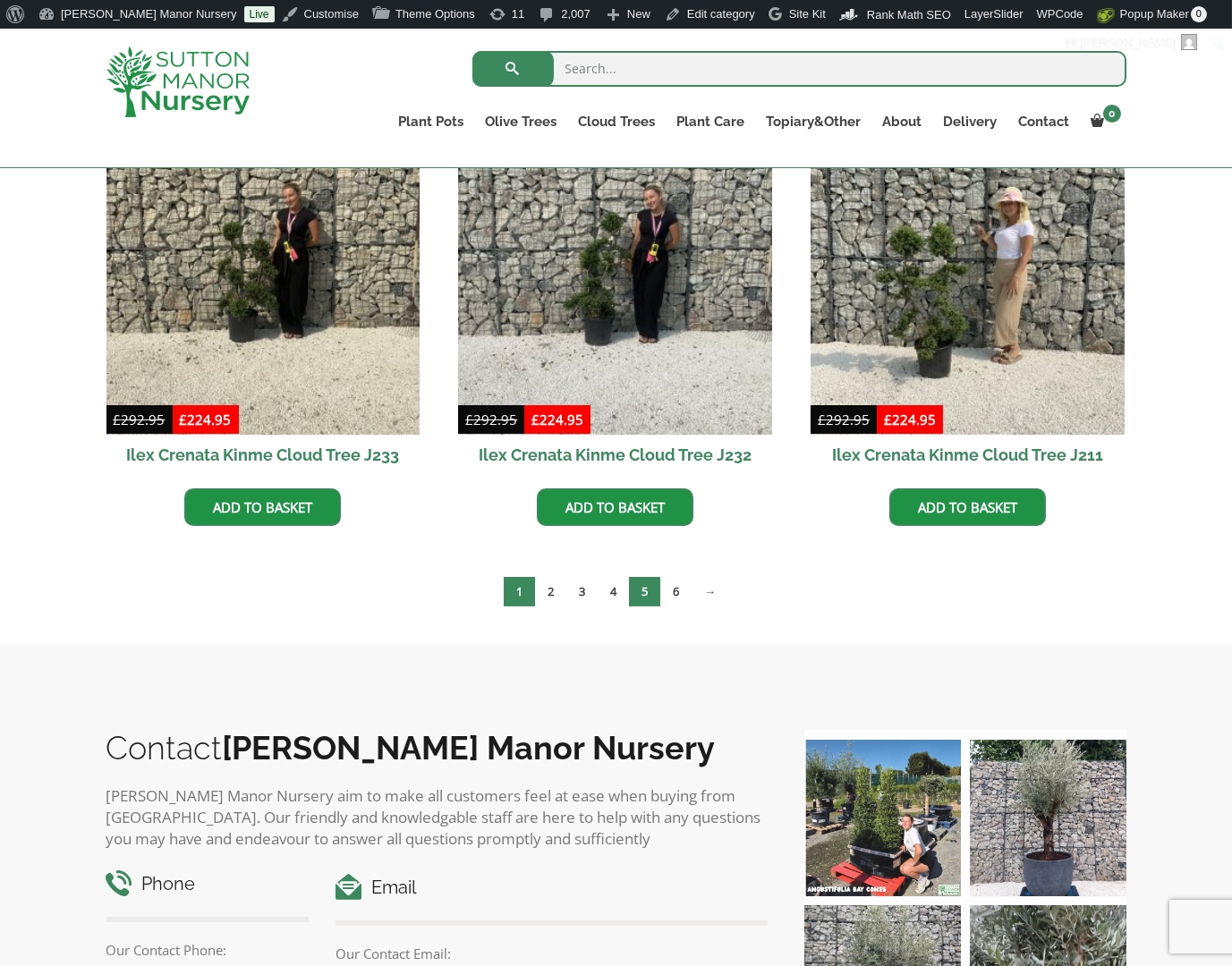
click at [630, 579] on link "5" at bounding box center [644, 592] width 31 height 29
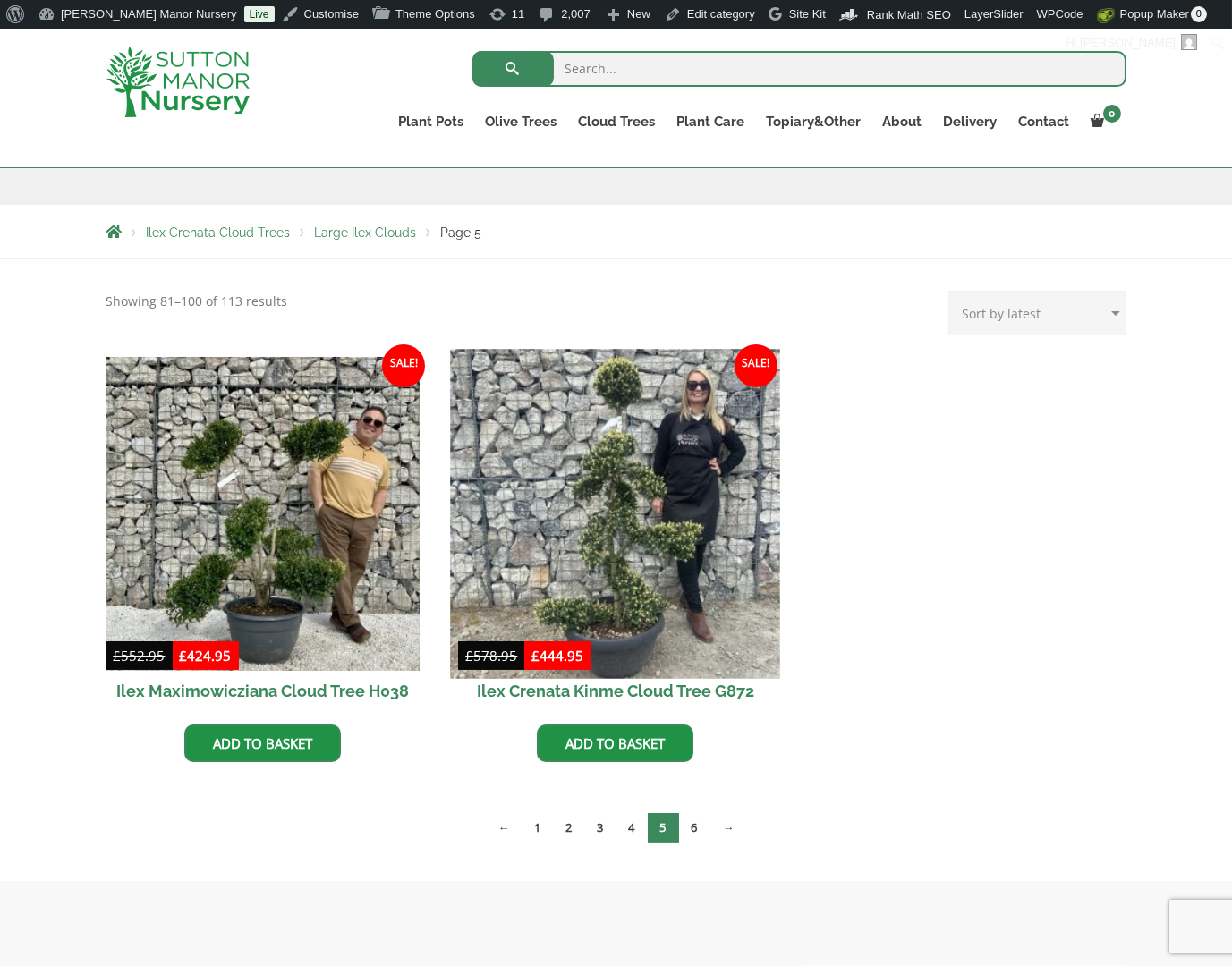
click at [681, 496] on img at bounding box center [615, 513] width 329 height 329
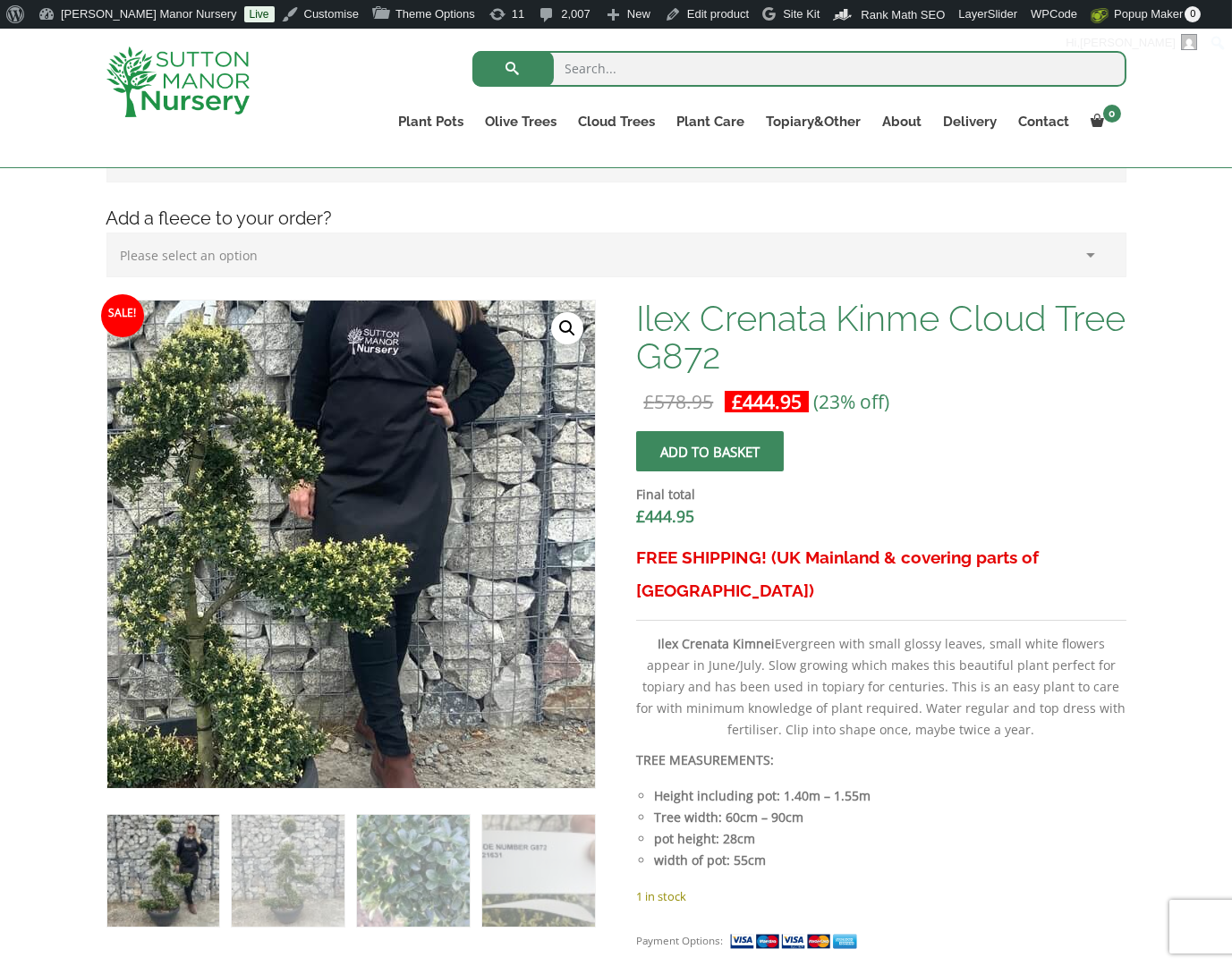
scroll to position [358, 0]
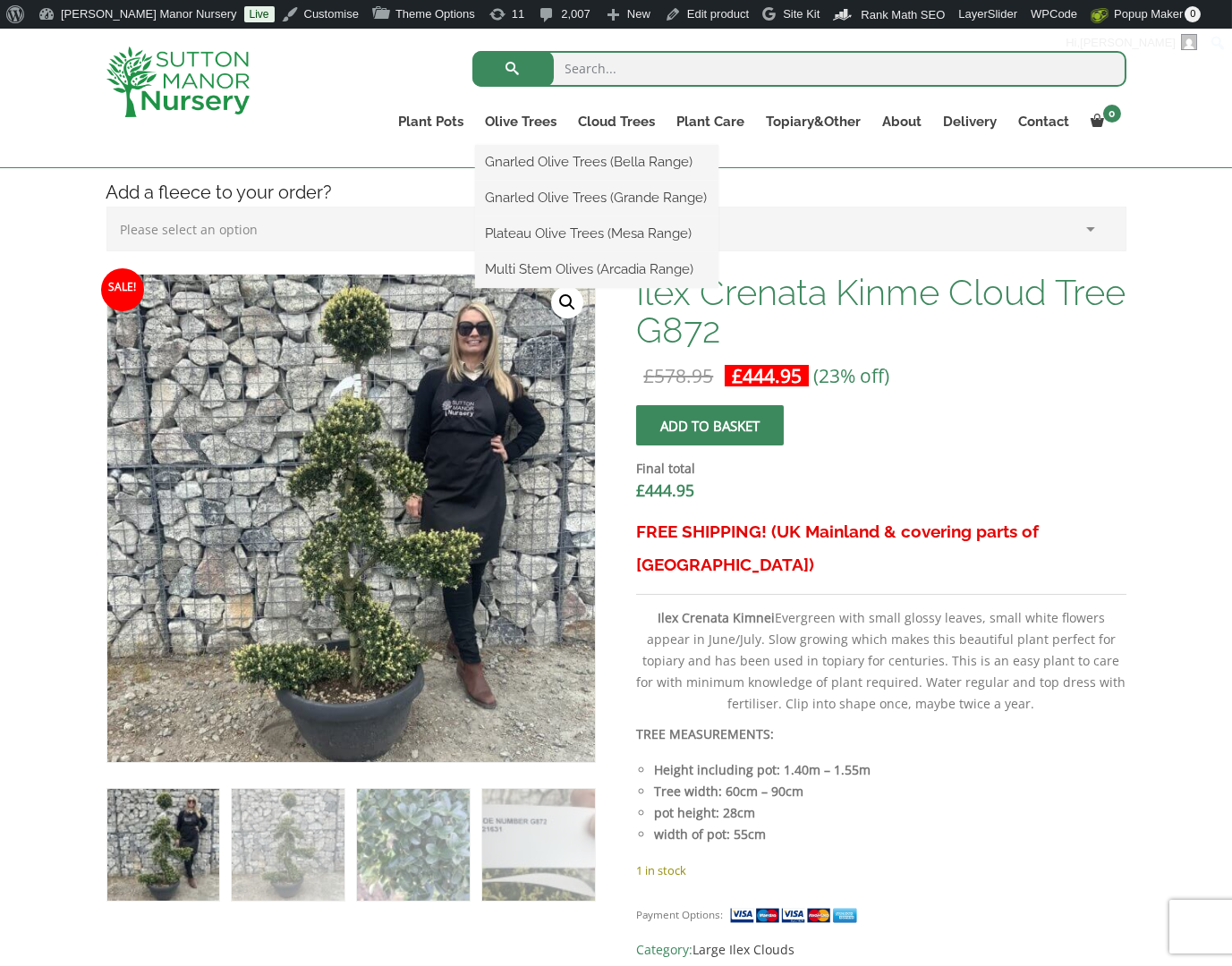
click at [512, 144] on li "Gnarled Olive Trees (Bella Range)" at bounding box center [597, 162] width 243 height 35
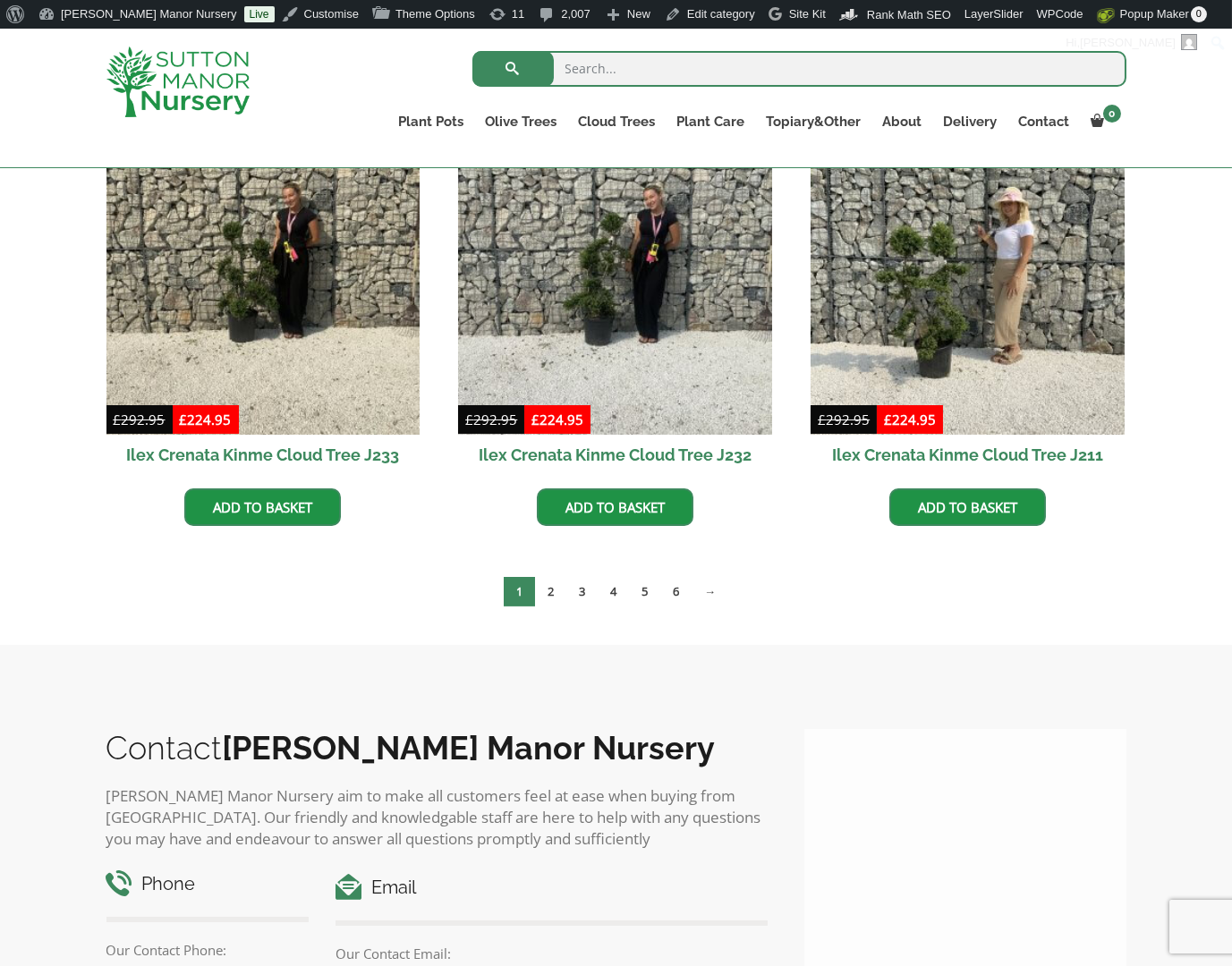
scroll to position [504, 0]
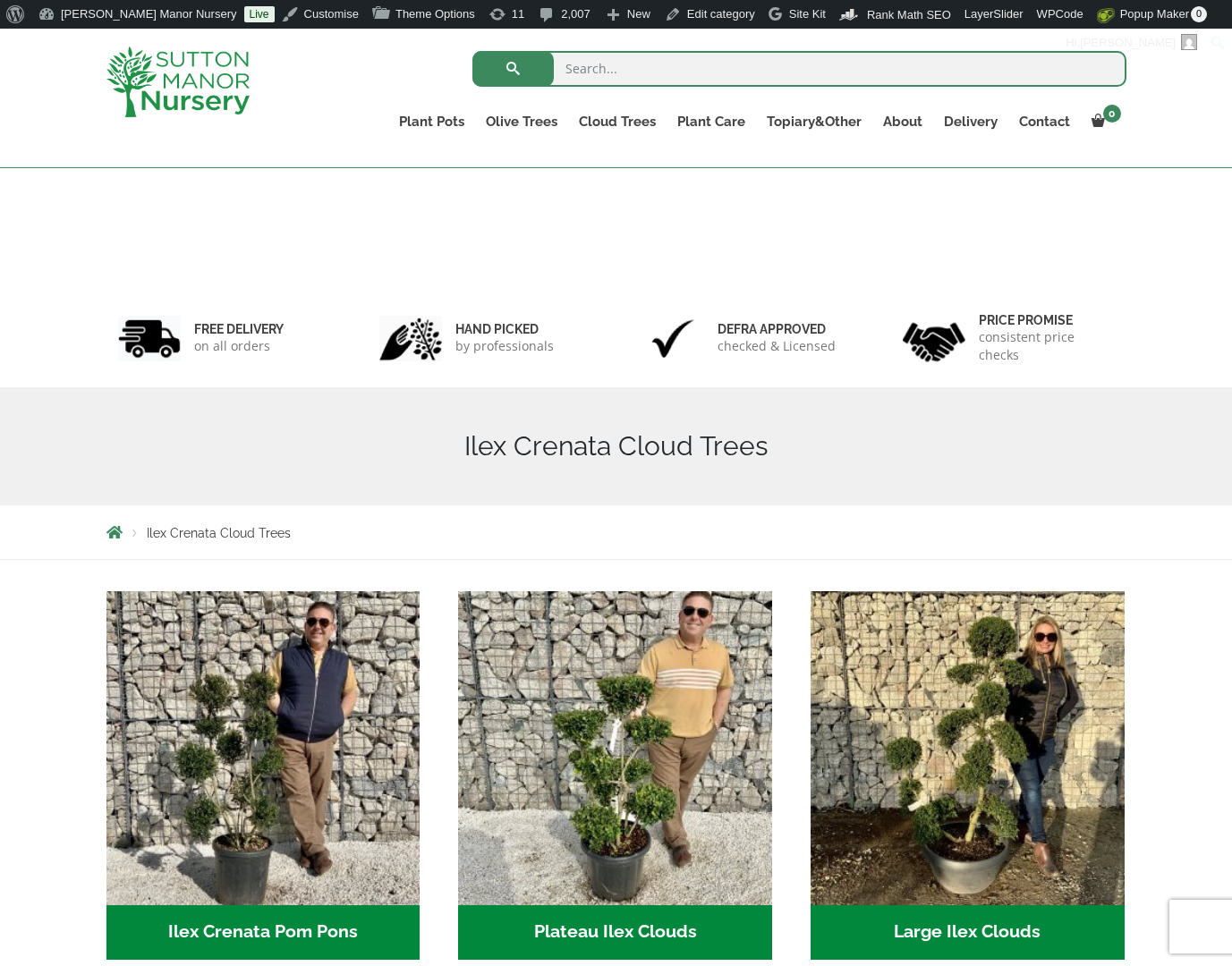
click at [230, 592] on img "Visit product category Ilex Crenata Pom Pons" at bounding box center [263, 749] width 314 height 314
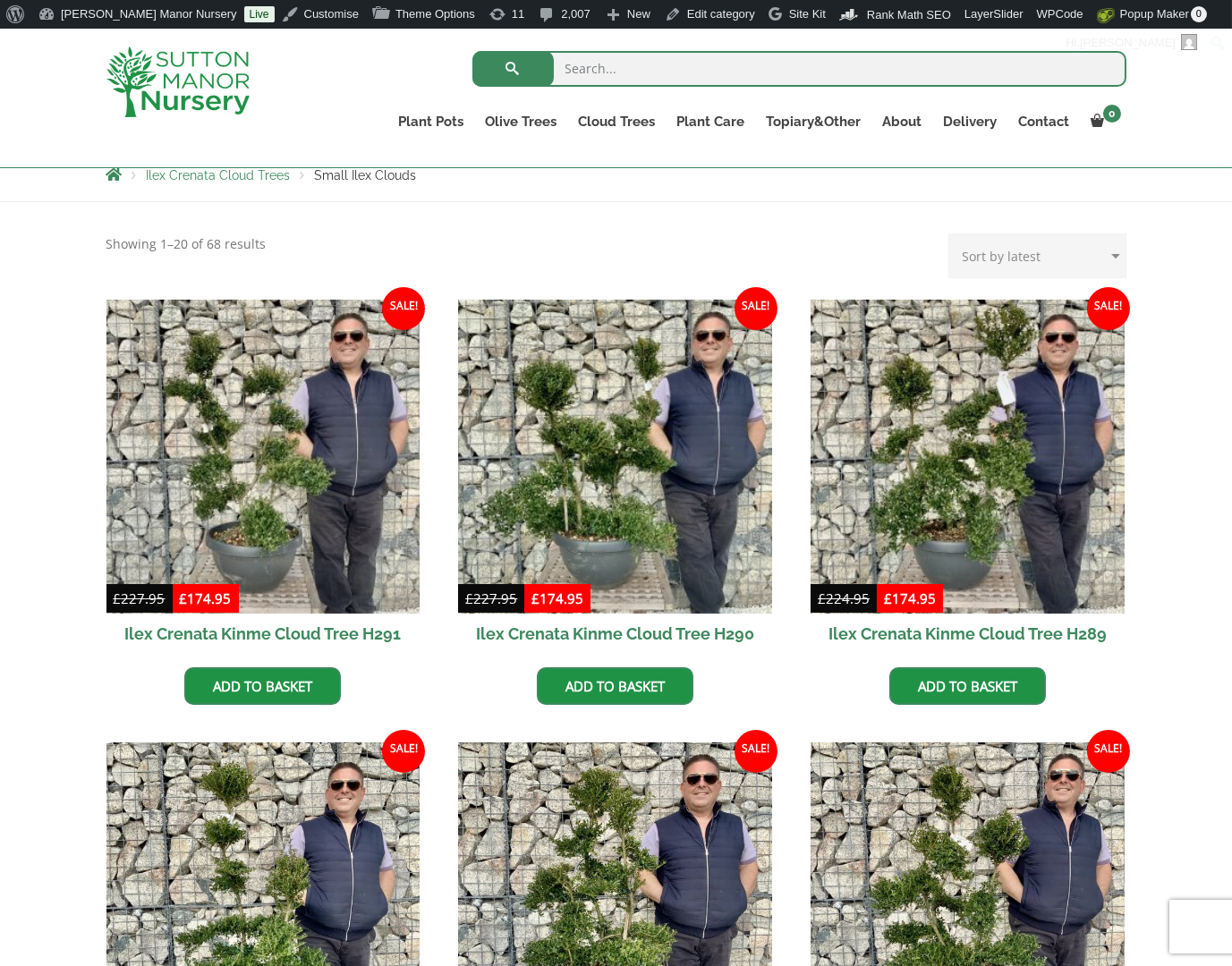
click at [278, 412] on img at bounding box center [263, 457] width 314 height 314
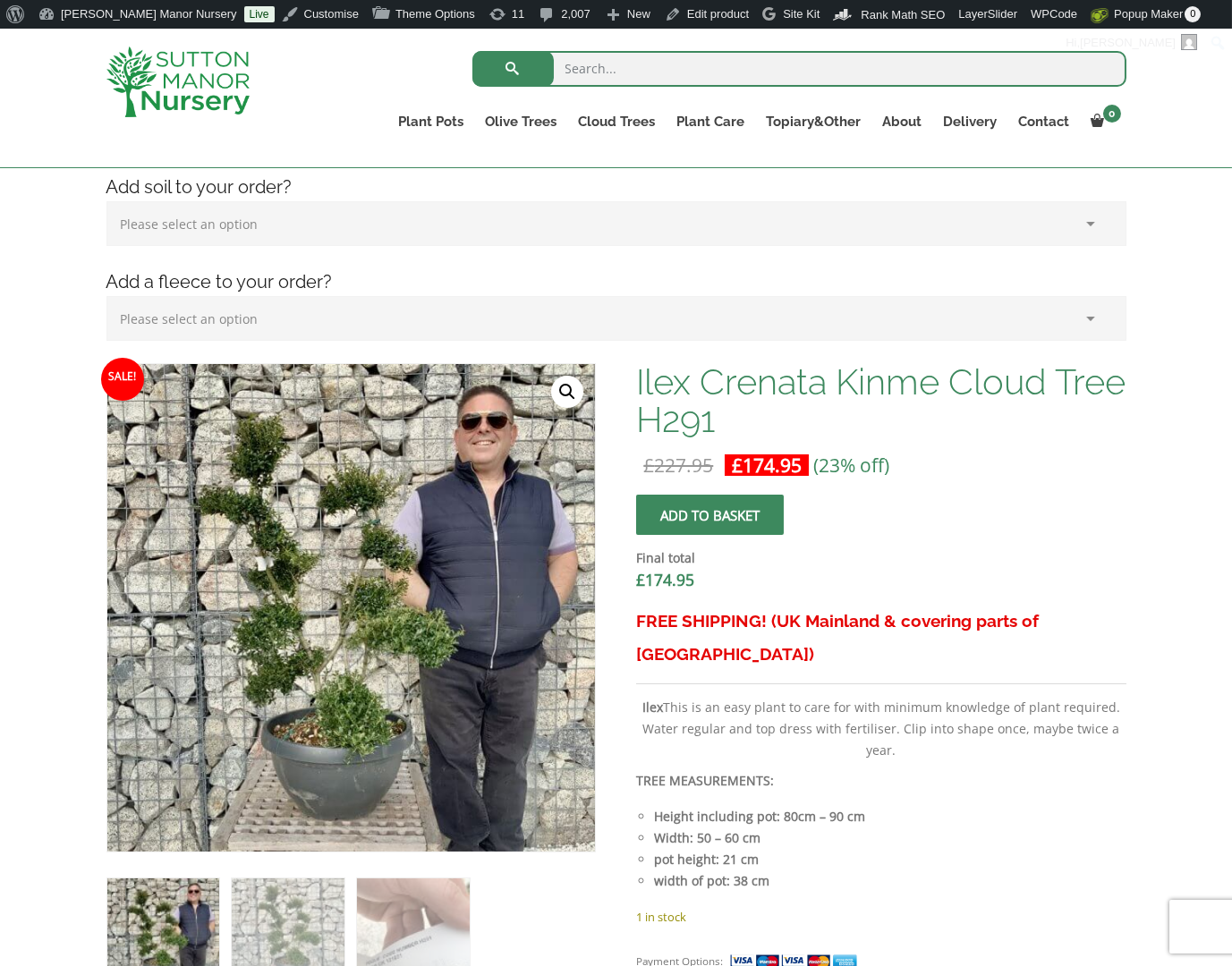
click at [159, 87] on img at bounding box center [178, 82] width 144 height 71
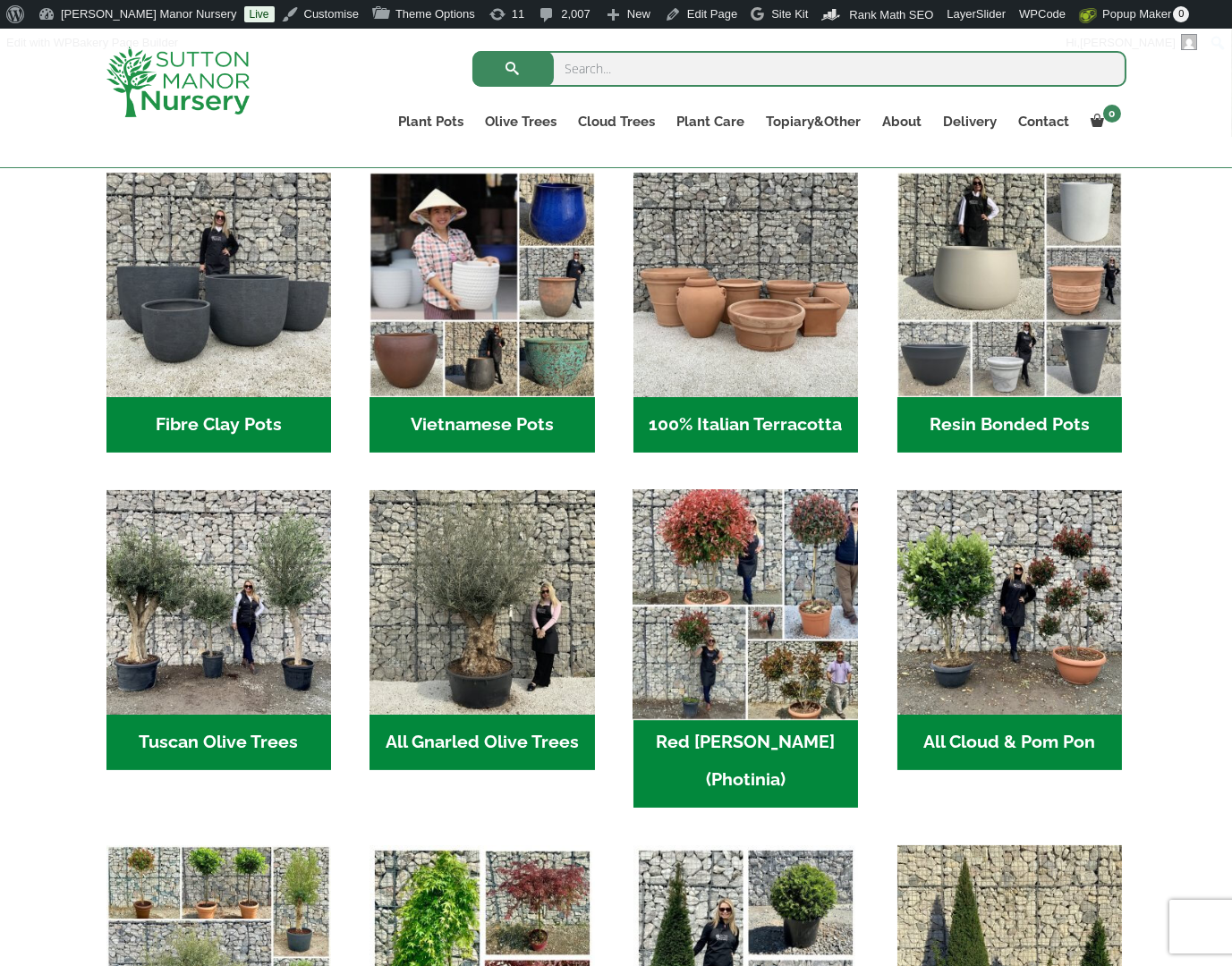
click at [683, 629] on img "Visit product category Red Robin (Photinia)" at bounding box center [746, 603] width 236 height 236
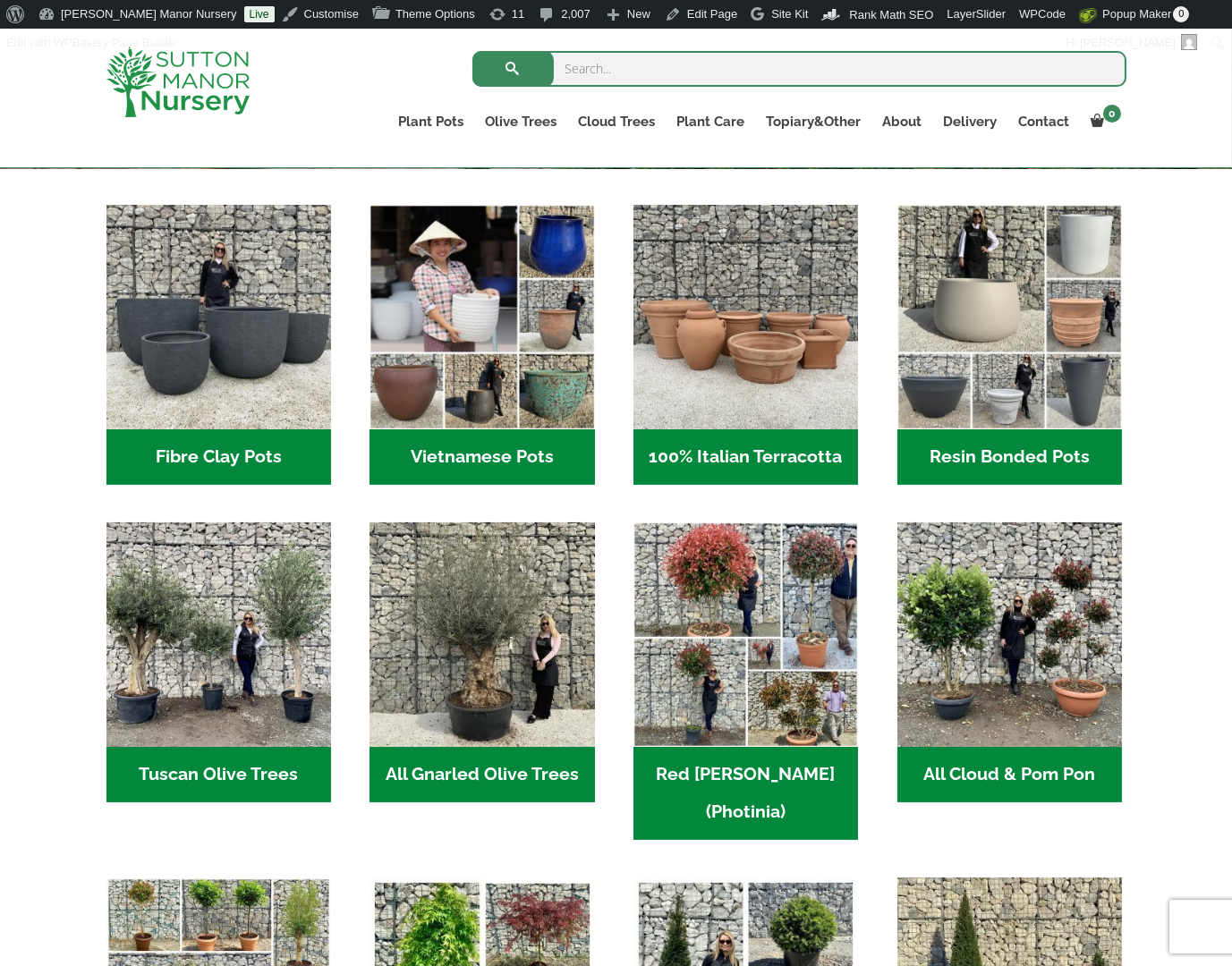
click at [642, 63] on input "search" at bounding box center [800, 68] width 654 height 35
type input "POM POM NANA"
click at [472, 51] on button "submit" at bounding box center [513, 68] width 82 height 35
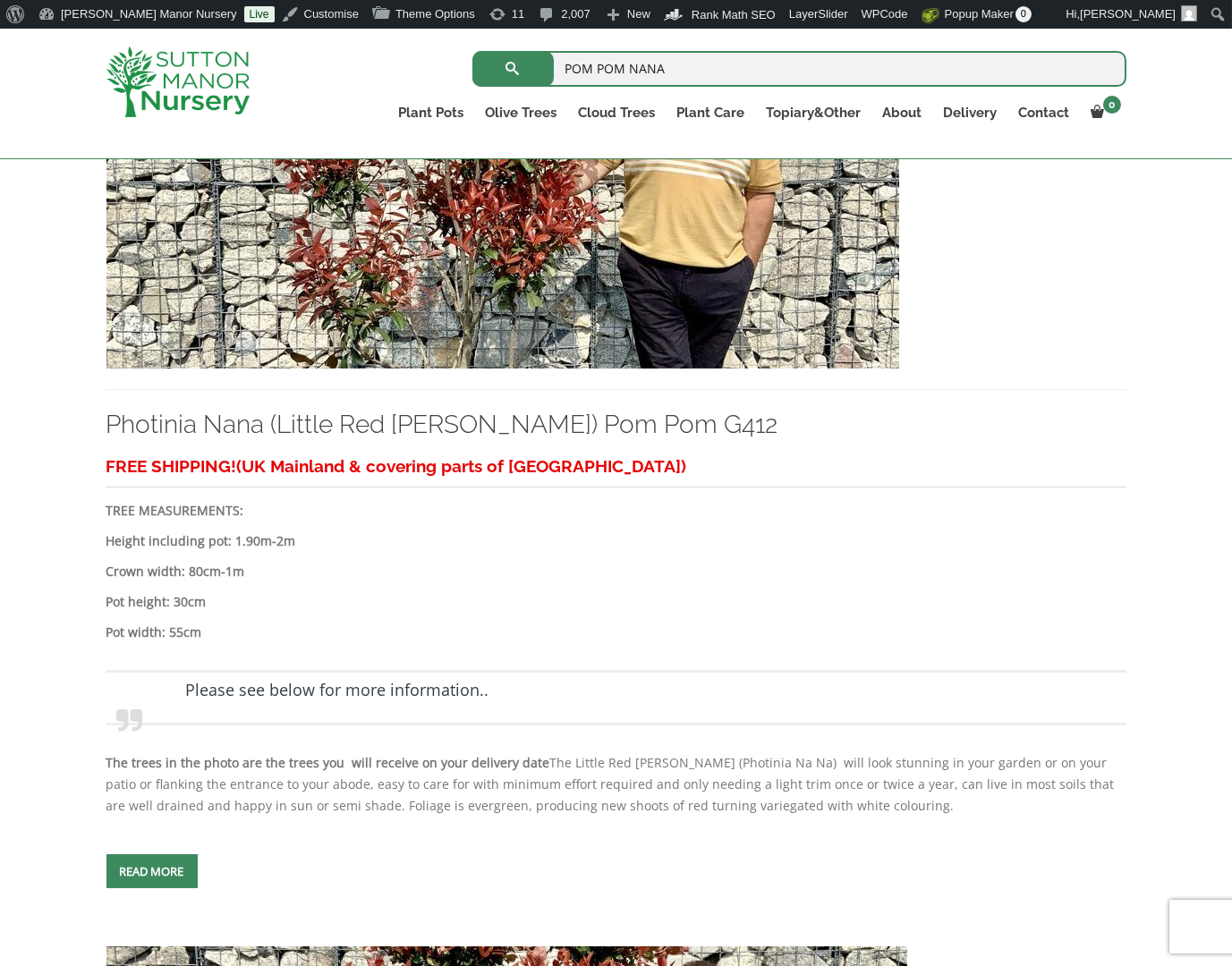
scroll to position [537, 0]
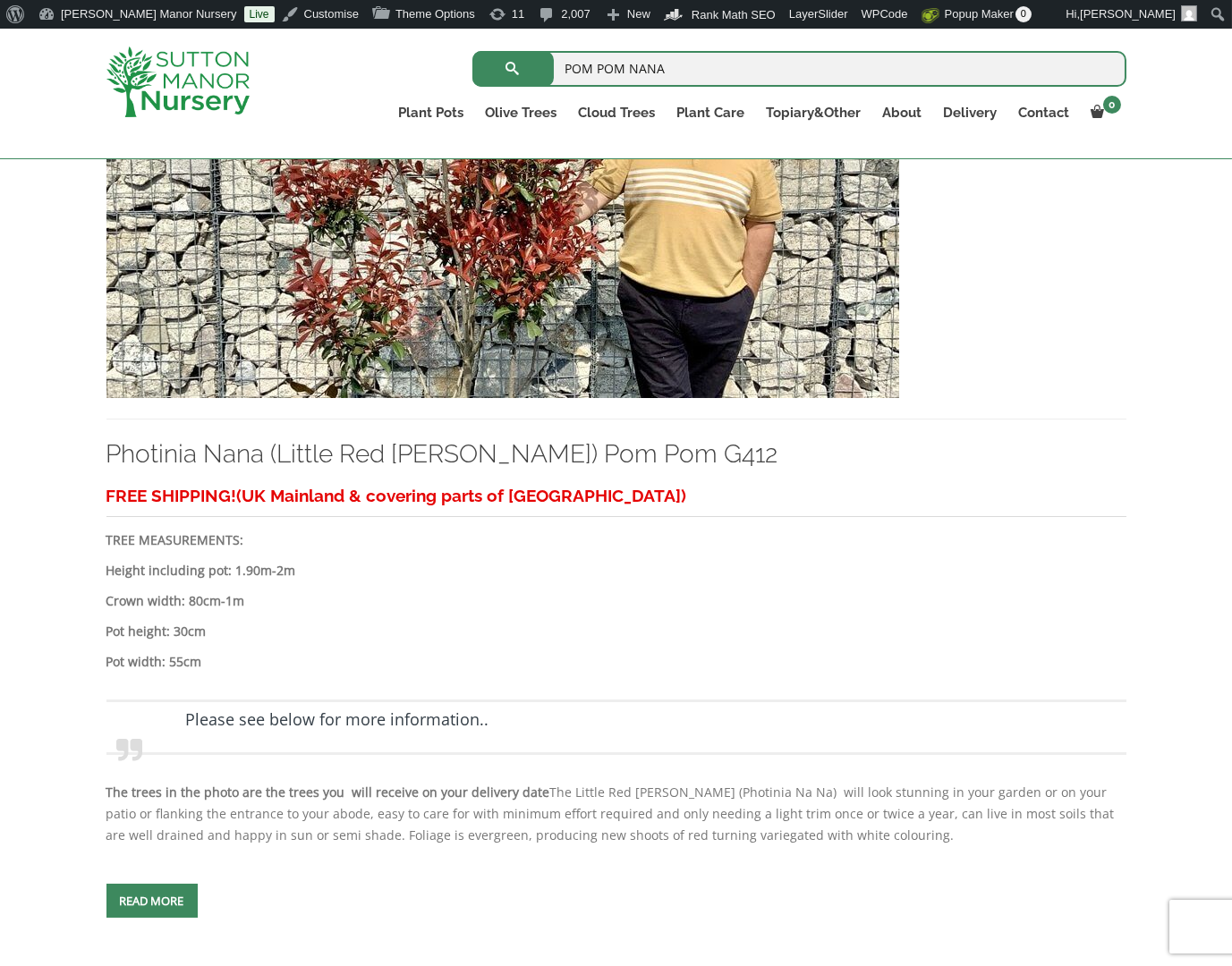
click at [522, 307] on img at bounding box center [502, 205] width 792 height 384
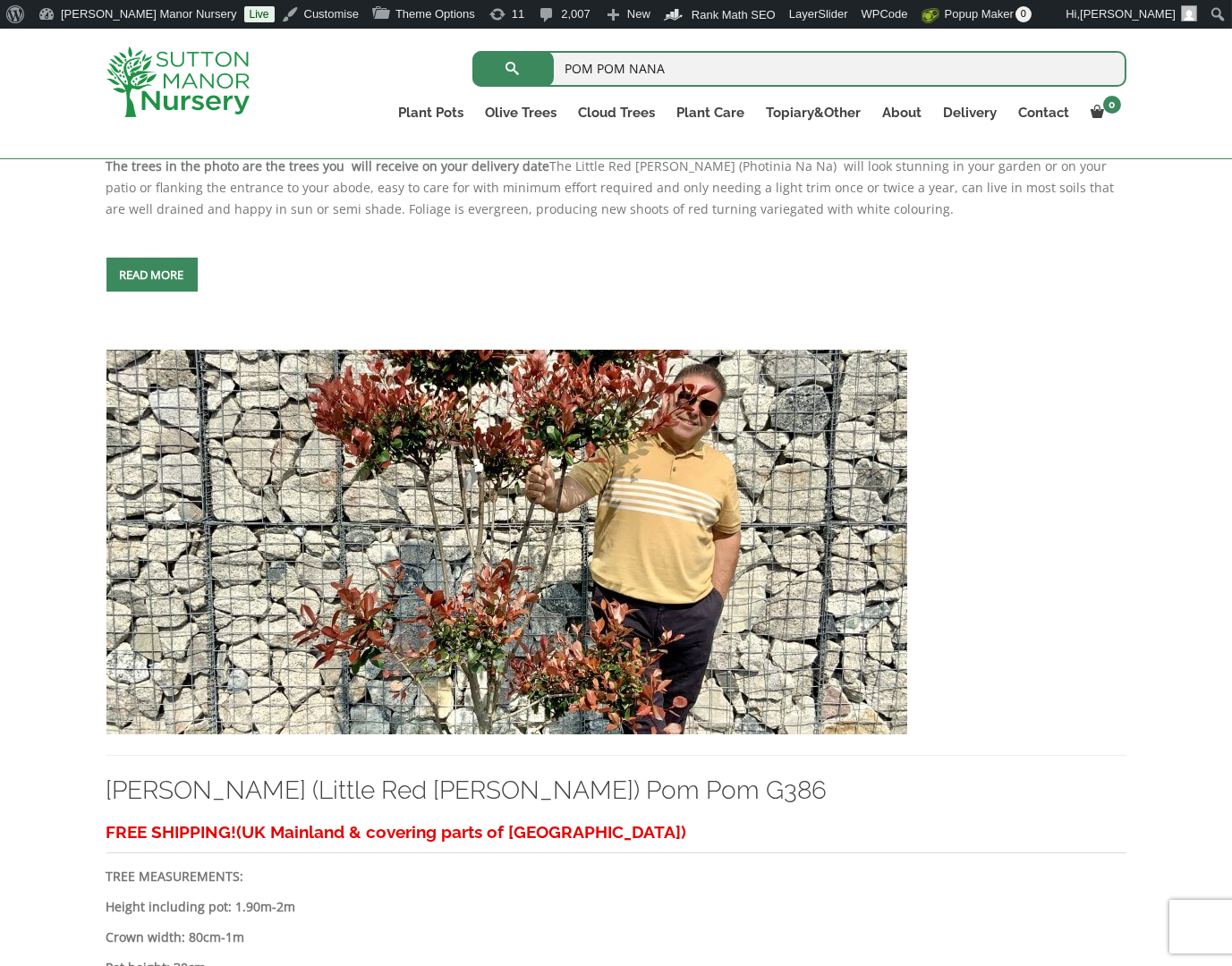
click at [465, 574] on img at bounding box center [506, 542] width 800 height 384
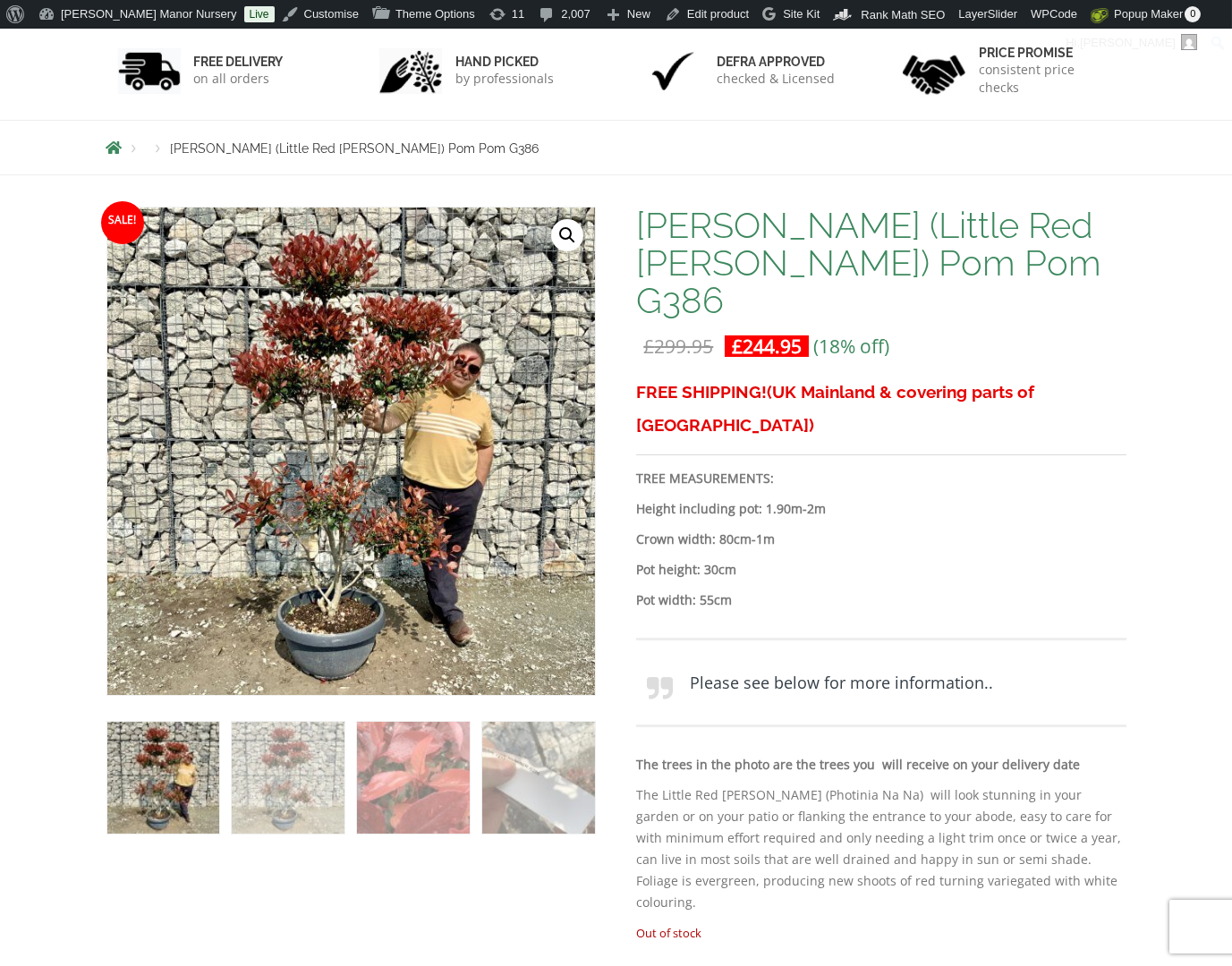
scroll to position [268, 0]
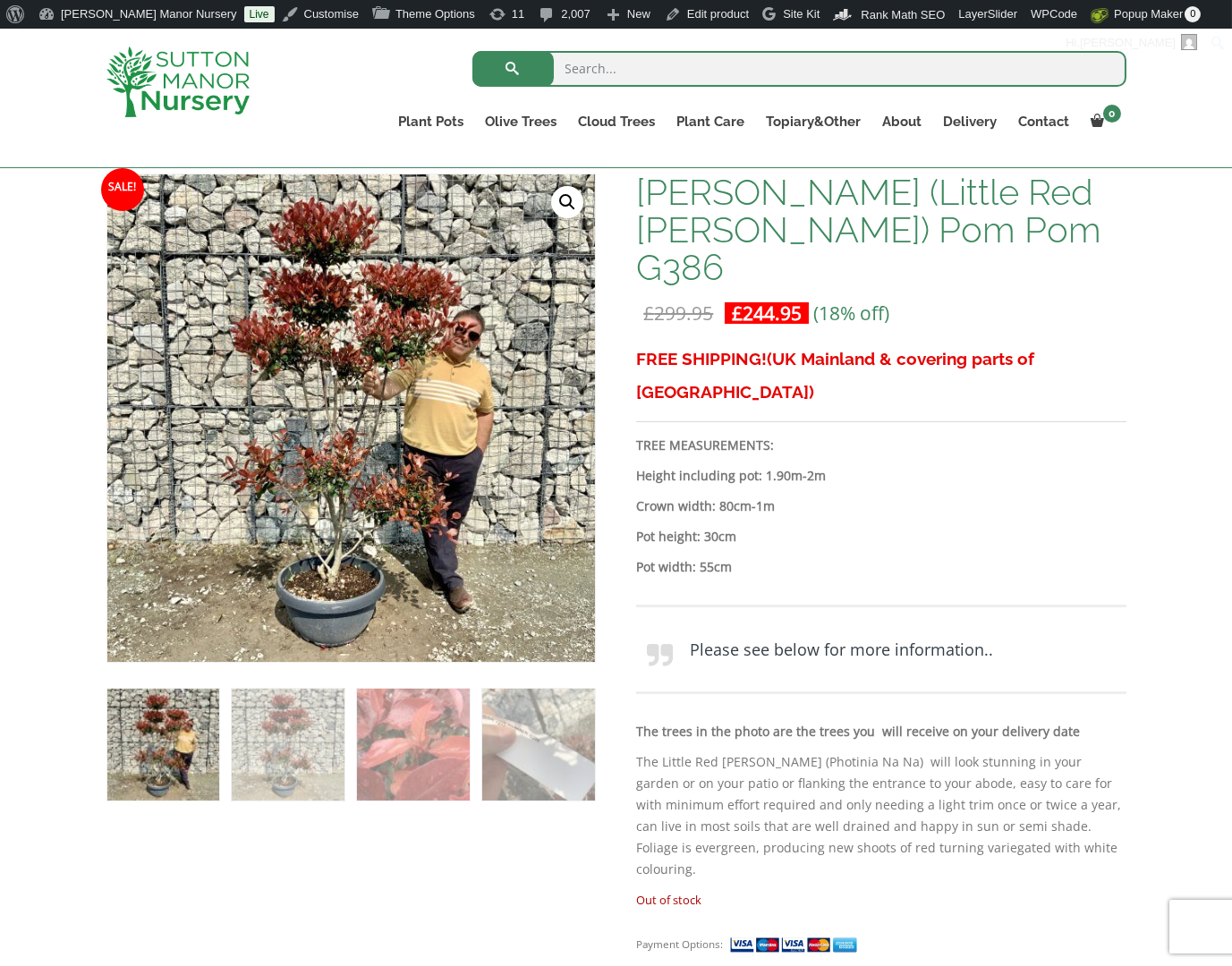
click at [982, 515] on div "FREE SHIPPING! (UK Mainland & covering parts of Scotland) TREE MEASUREMENTS: He…" at bounding box center [880, 615] width 489 height 546
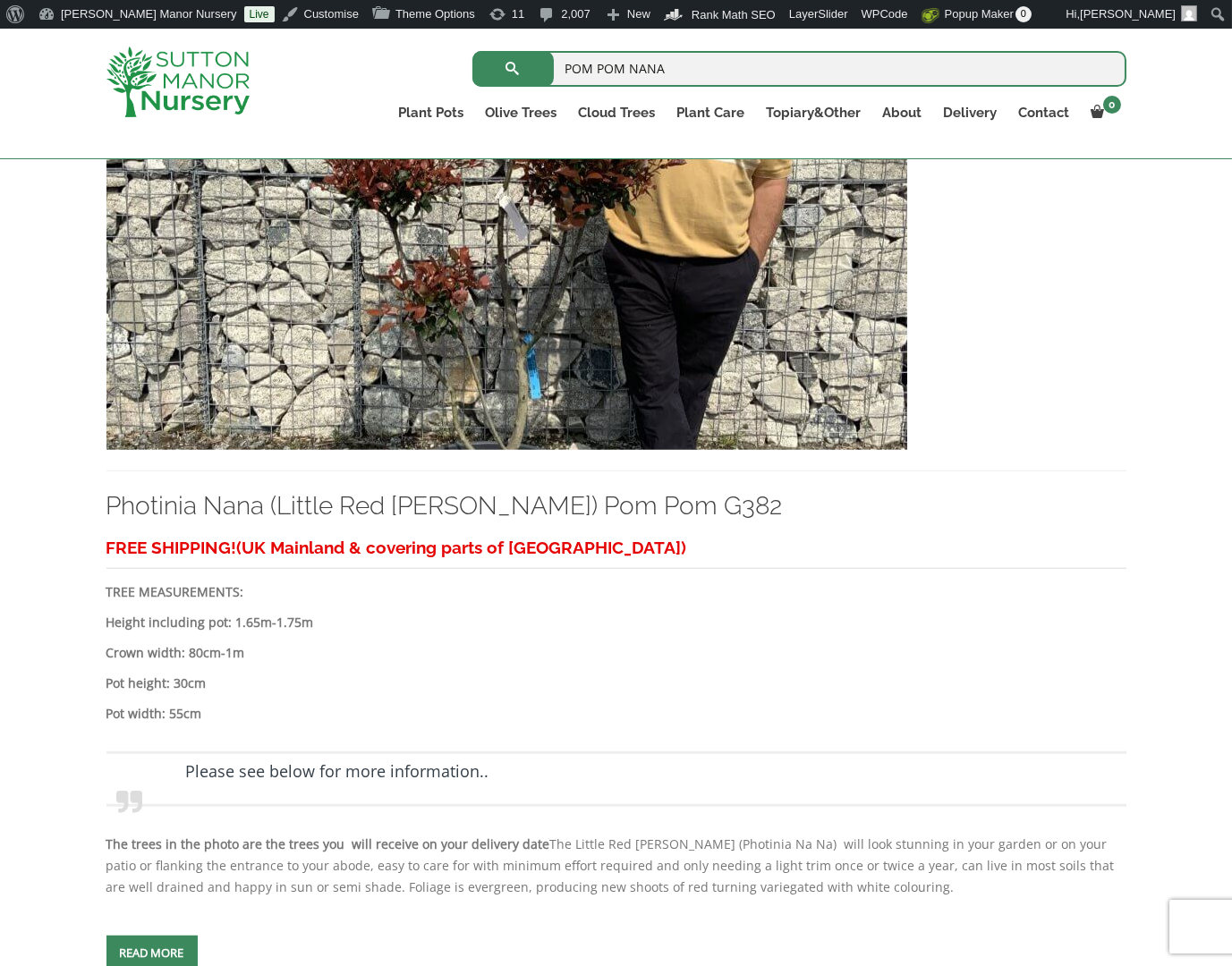
scroll to position [4027, 0]
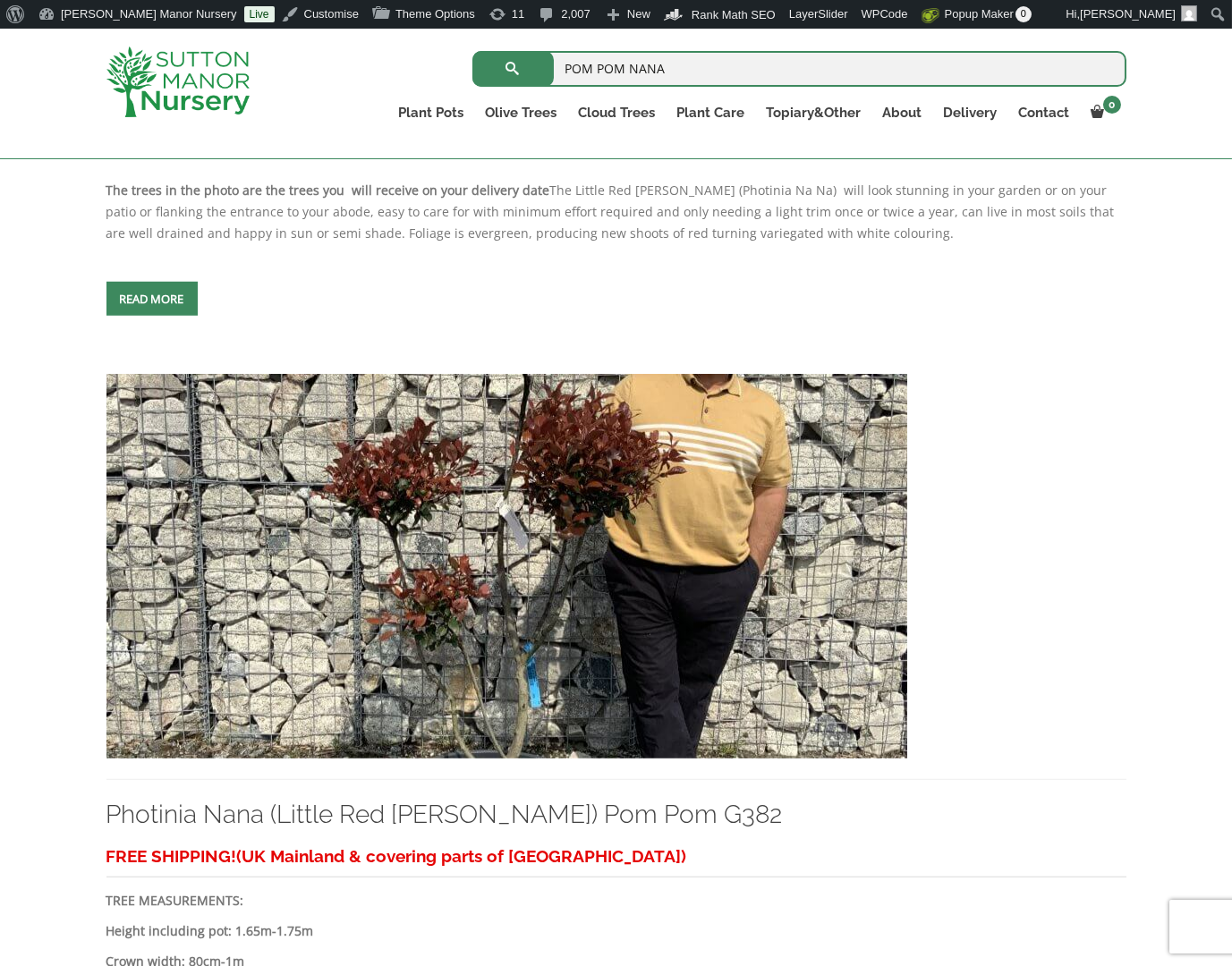
drag, startPoint x: 732, startPoint y: 66, endPoint x: 457, endPoint y: 87, distance: 275.8
click at [457, 87] on div "POM POM NANA Search for:" at bounding box center [721, 68] width 810 height 45
type input "PHOTINIA POM"
click at [472, 51] on button "submit" at bounding box center [513, 68] width 82 height 35
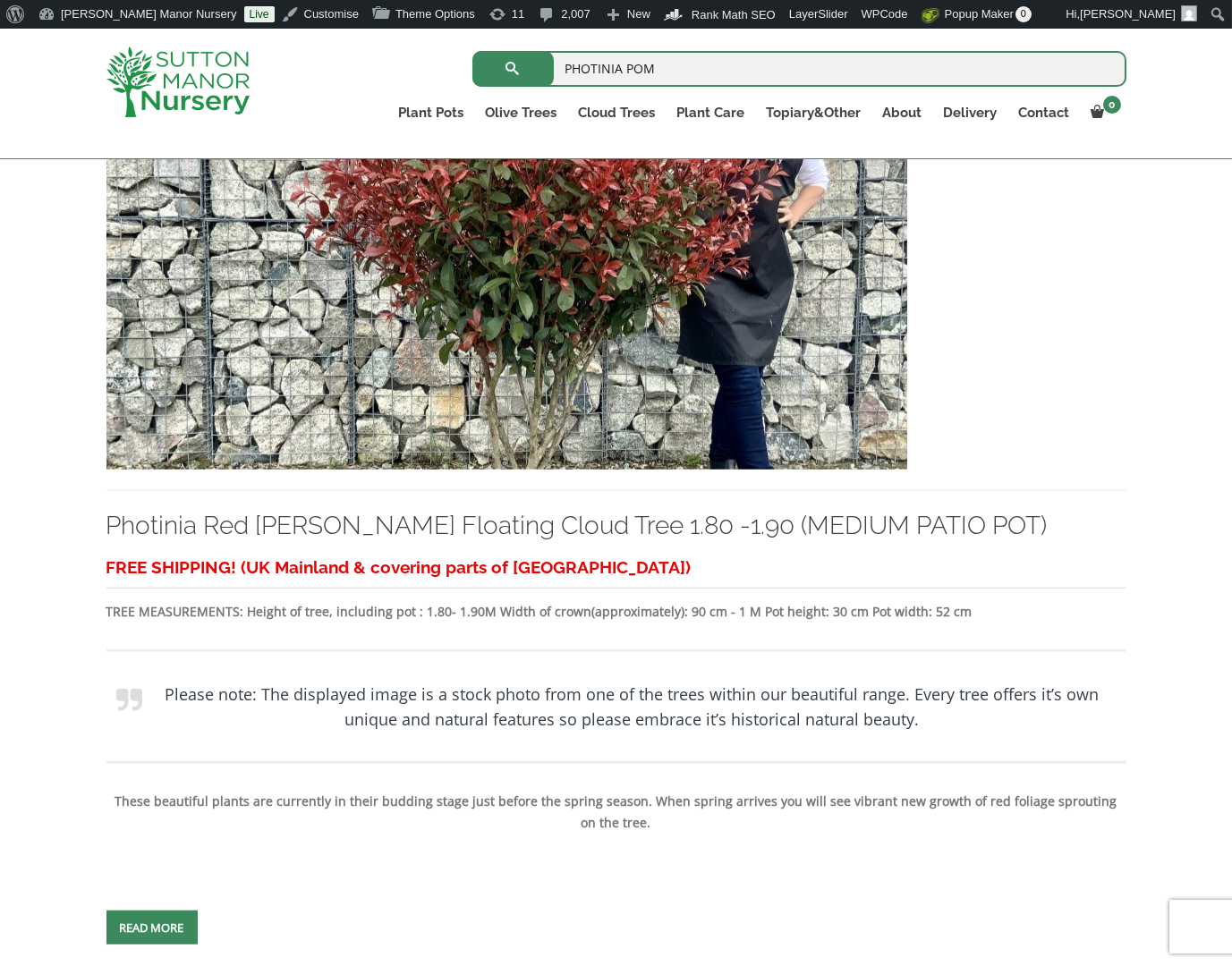
scroll to position [5815, 0]
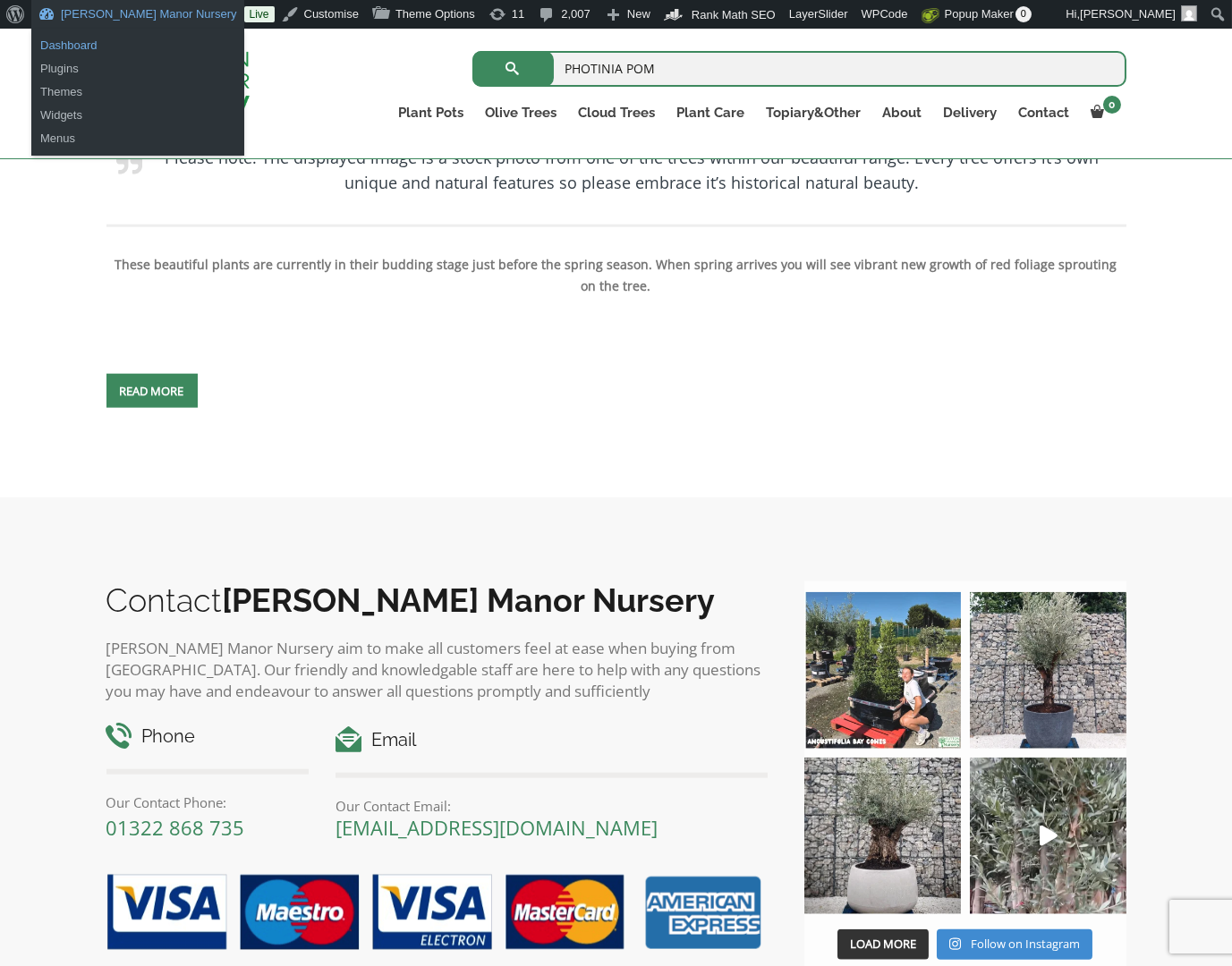
click at [95, 45] on link "Dashboard" at bounding box center [137, 45] width 213 height 24
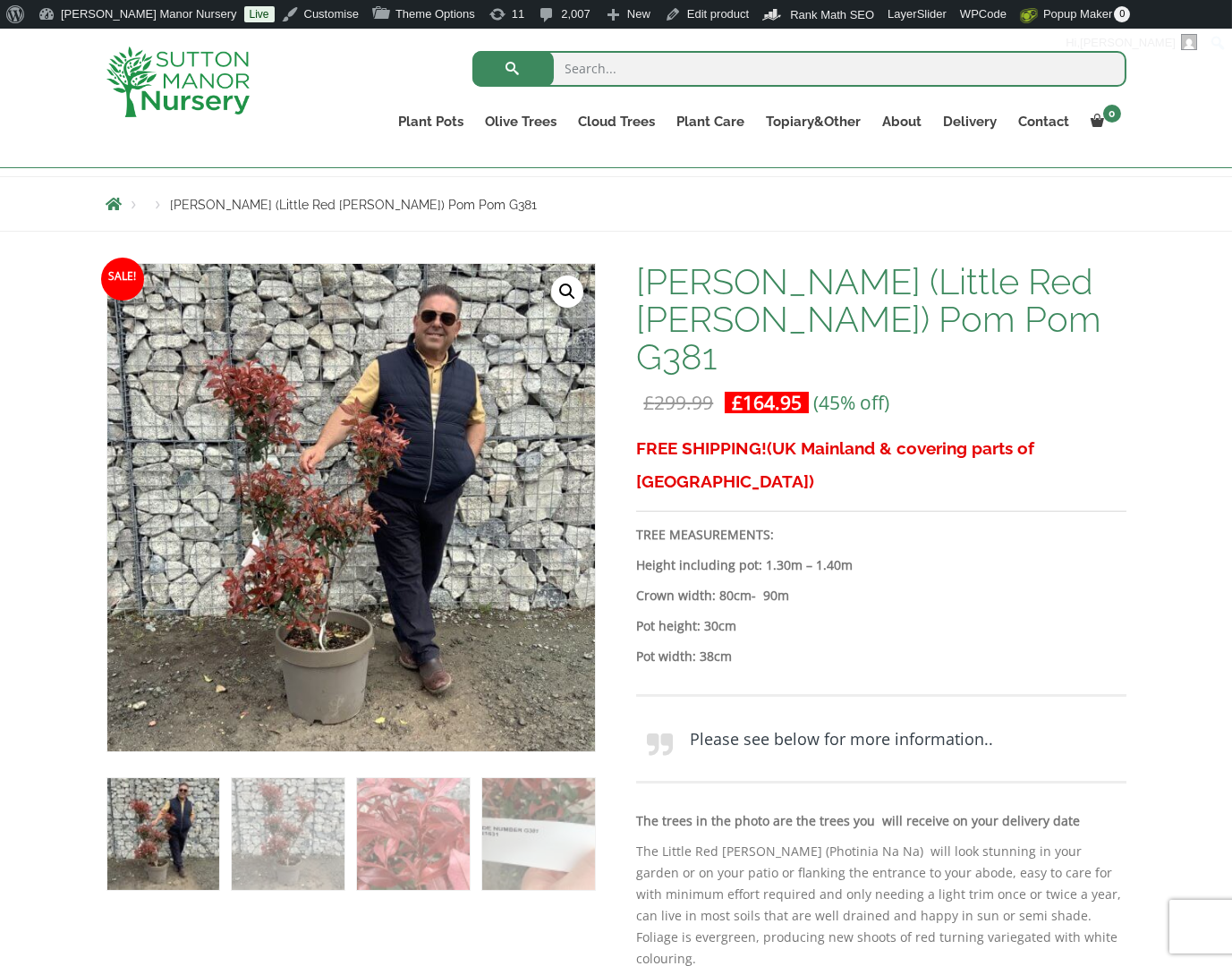
click at [162, 65] on img at bounding box center [178, 82] width 144 height 71
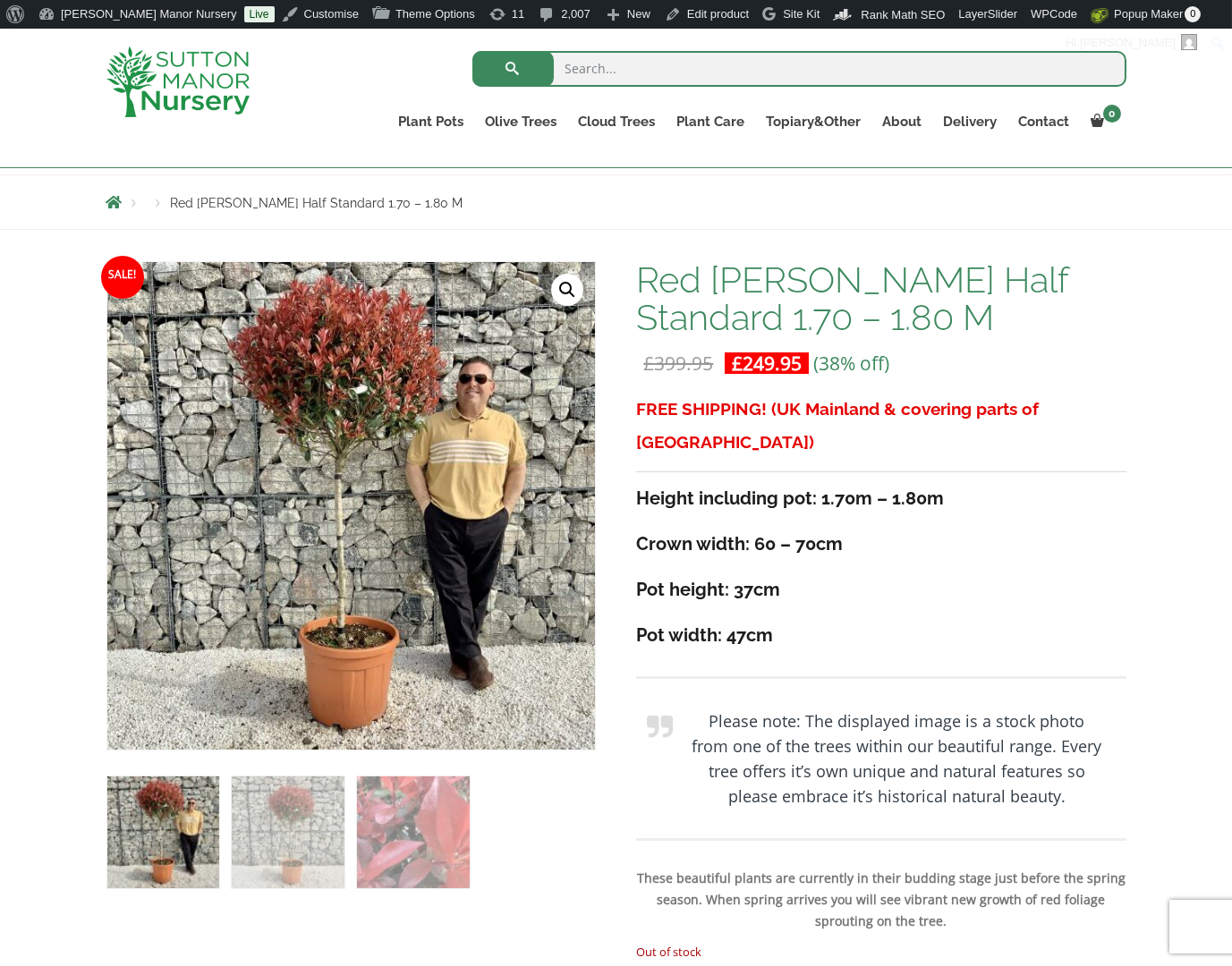
scroll to position [179, 0]
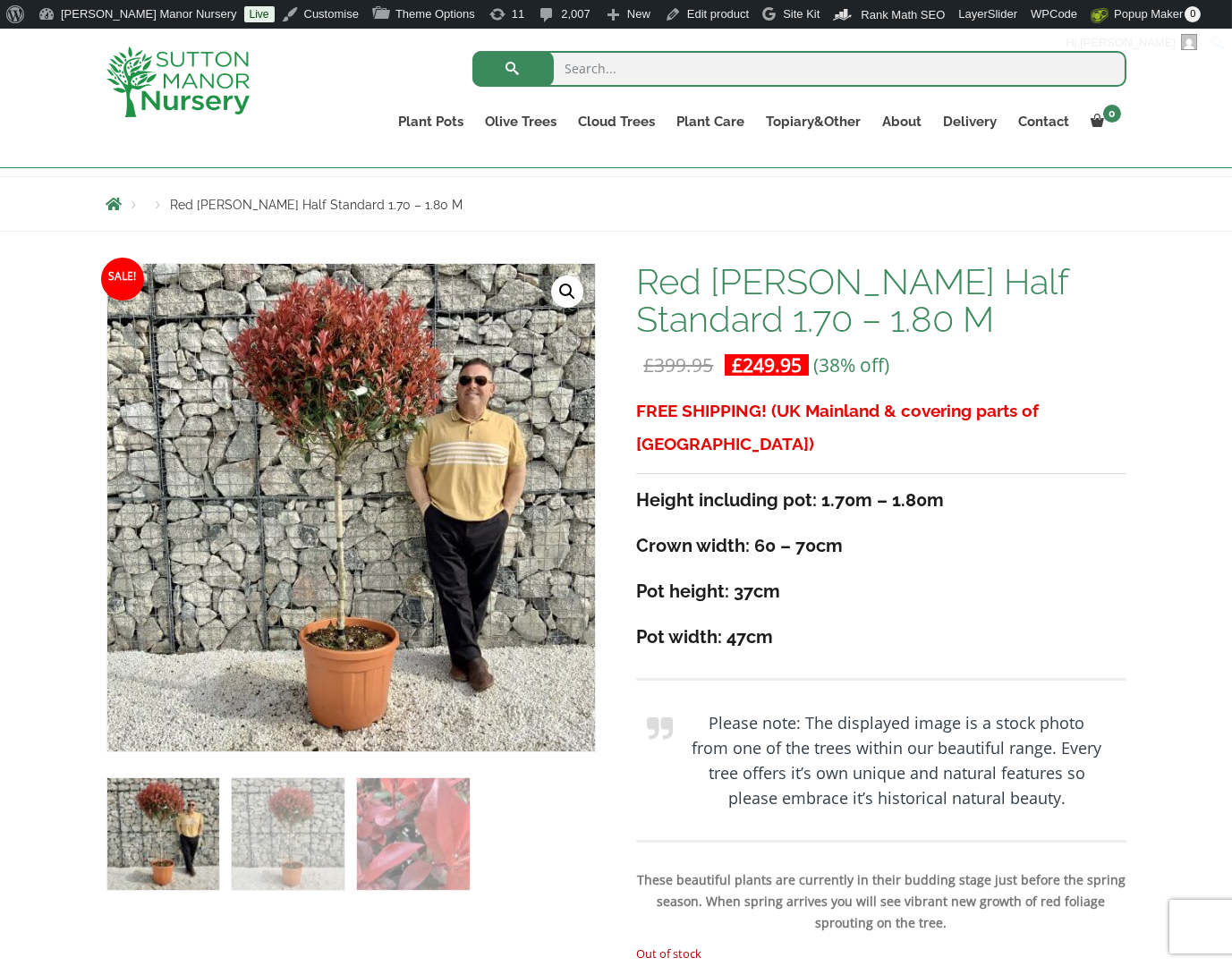
click at [979, 583] on div "FREE SHIPPING! (UK Mainland & covering parts of [GEOGRAPHIC_DATA]) Height inclu…" at bounding box center [880, 668] width 489 height 548
drag, startPoint x: 968, startPoint y: 576, endPoint x: 955, endPoint y: 564, distance: 17.7
